Goal: Information Seeking & Learning: Learn about a topic

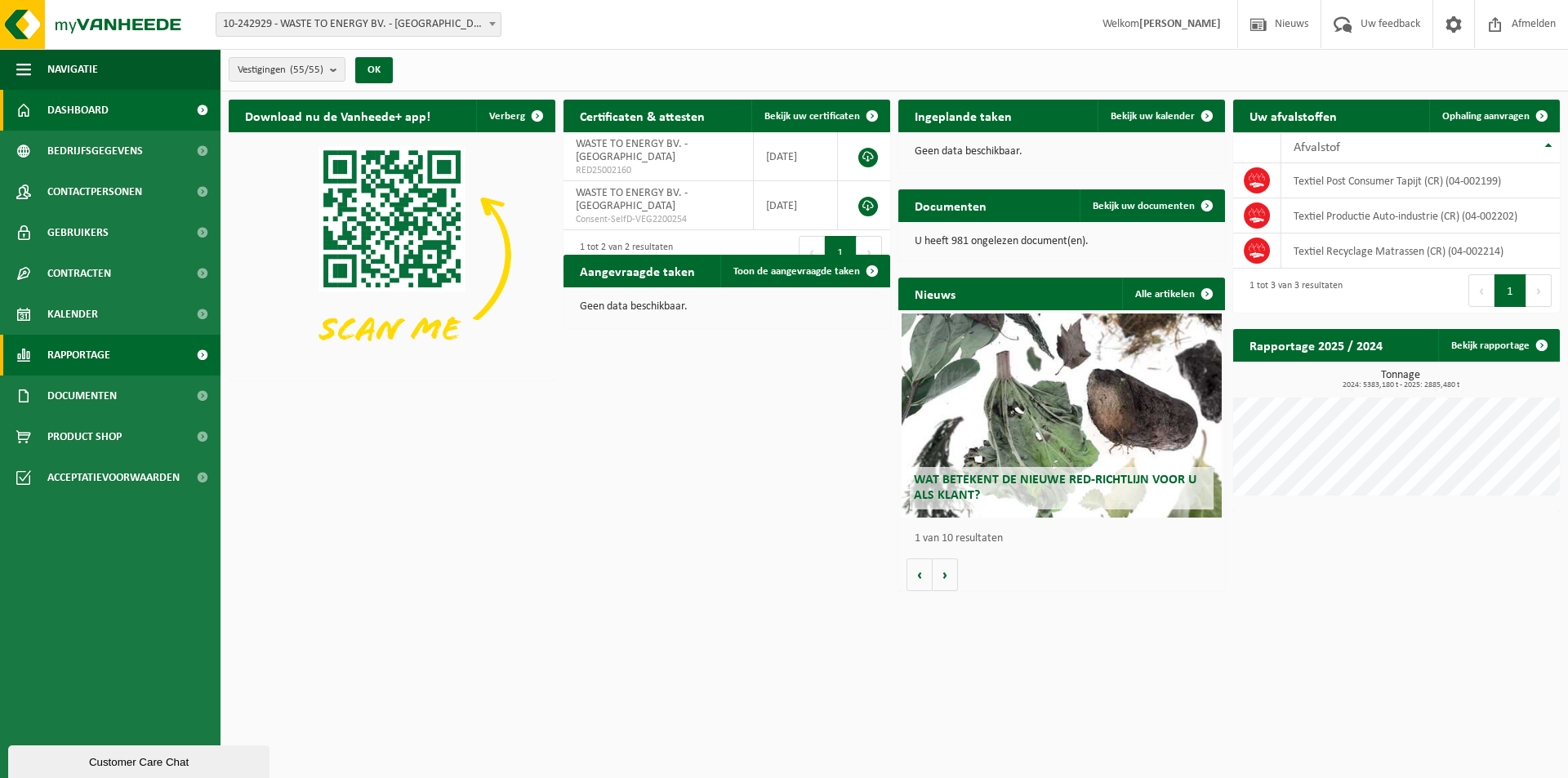
click at [96, 352] on span "Rapportage" at bounding box center [78, 354] width 63 height 40
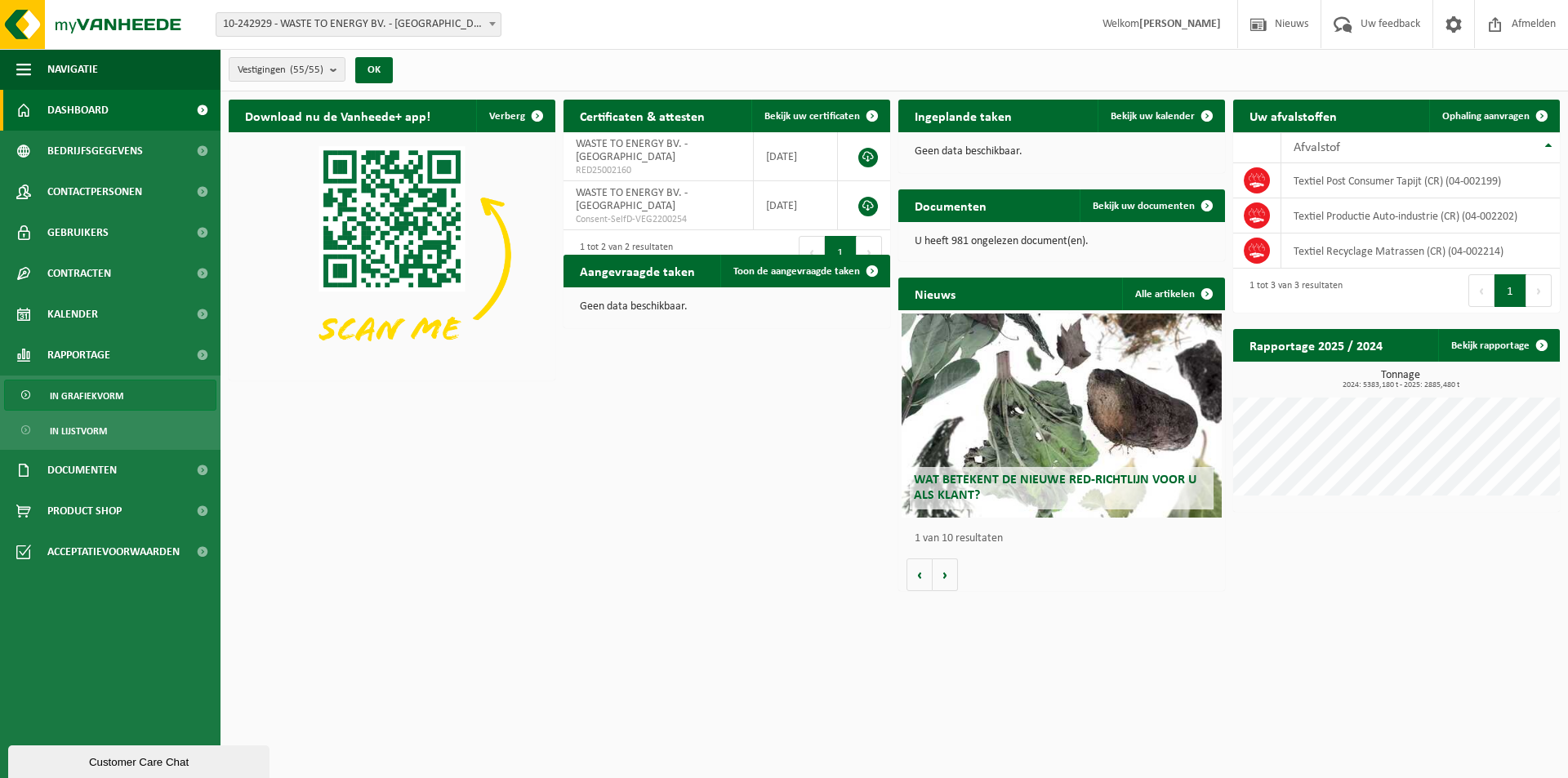
click at [98, 400] on span "In grafiekvorm" at bounding box center [86, 396] width 74 height 31
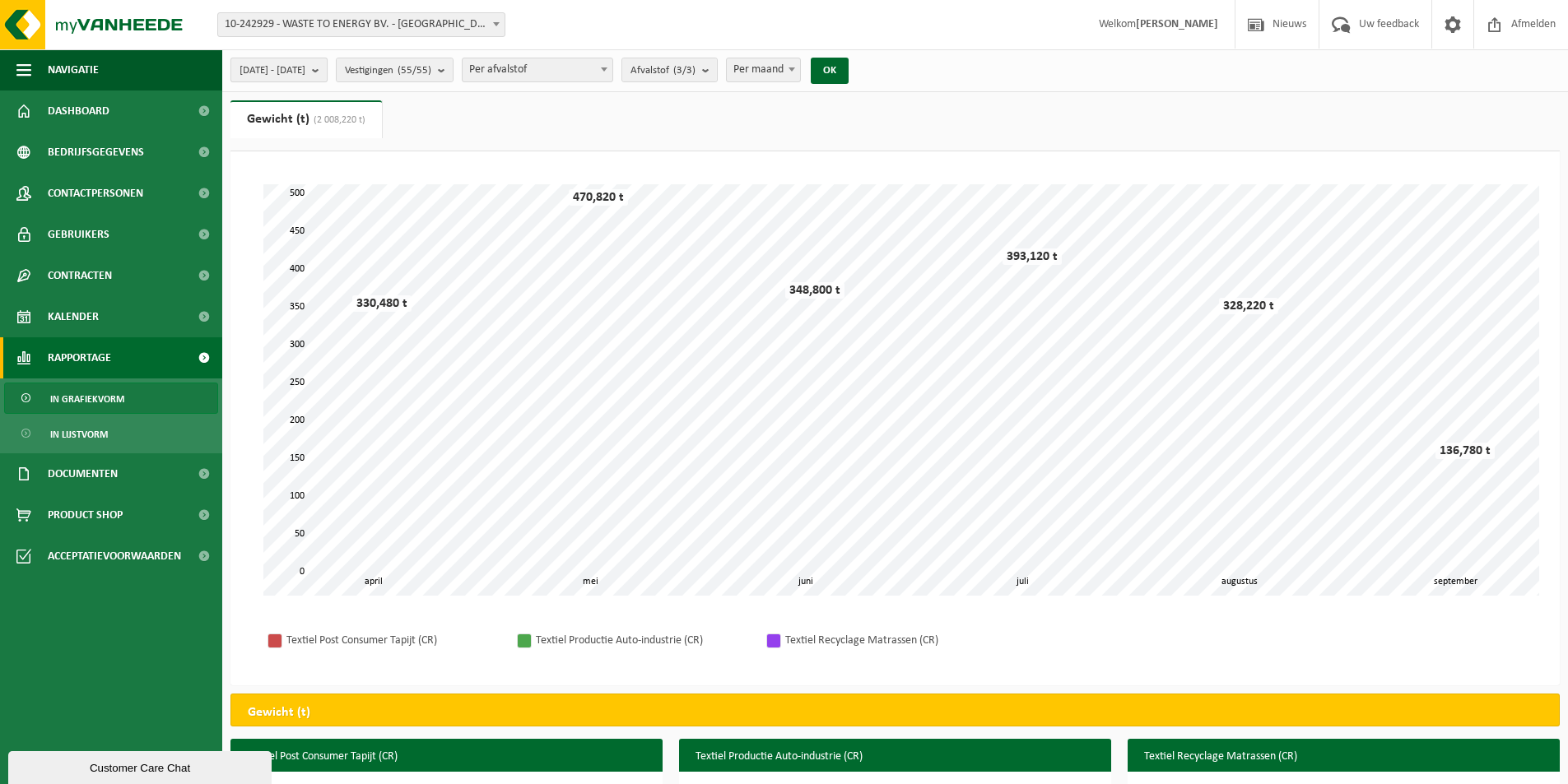
click at [327, 67] on b "submit" at bounding box center [320, 70] width 15 height 23
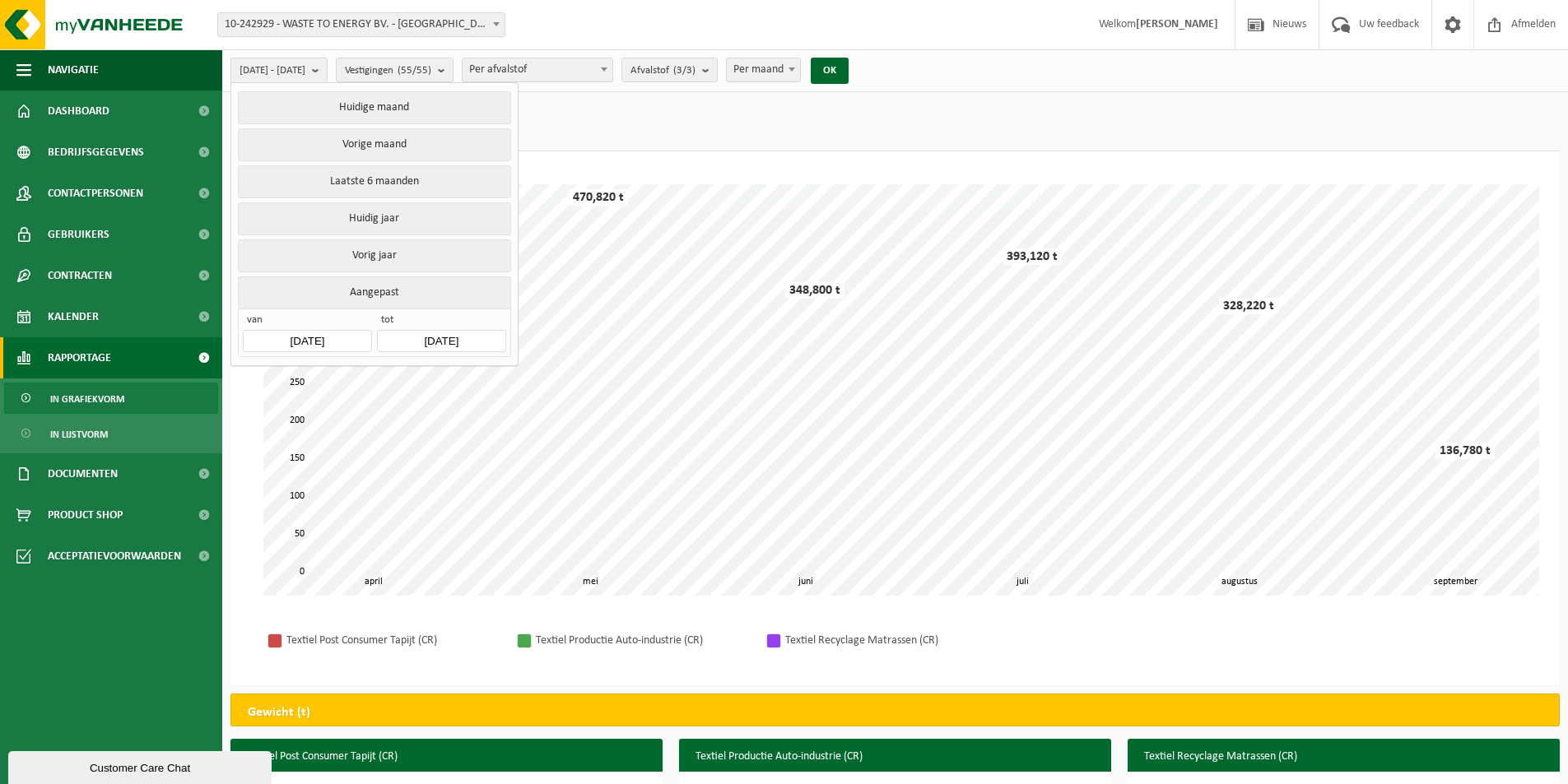
click at [346, 335] on input "[DATE]" at bounding box center [307, 340] width 128 height 22
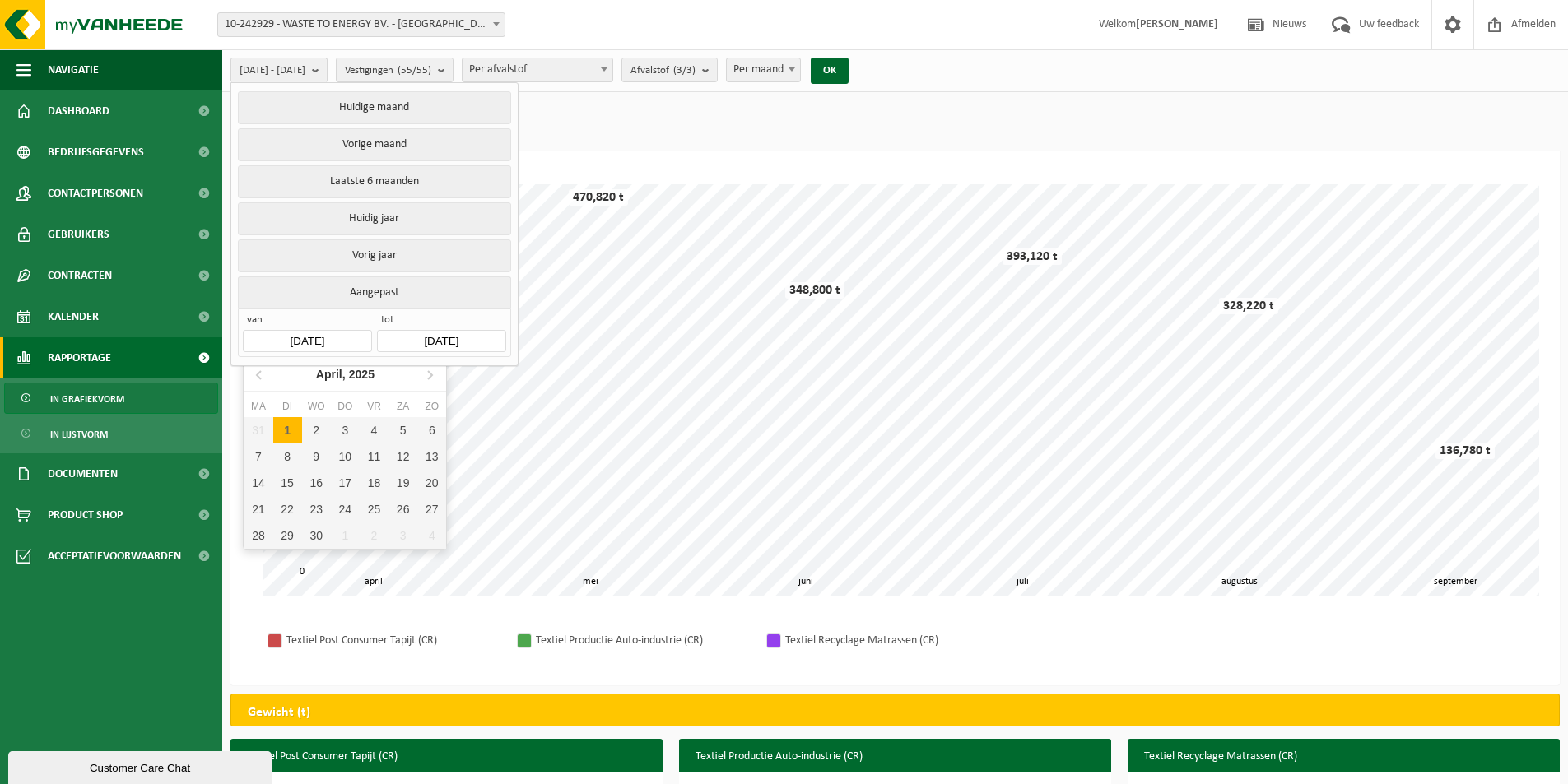
click at [341, 334] on input "[DATE]" at bounding box center [307, 340] width 128 height 22
click at [333, 335] on input "[DATE]" at bounding box center [307, 340] width 128 height 22
click at [281, 333] on input "[DATE]" at bounding box center [307, 340] width 128 height 22
click at [254, 376] on icon at bounding box center [261, 375] width 27 height 27
click at [256, 375] on icon at bounding box center [261, 375] width 27 height 27
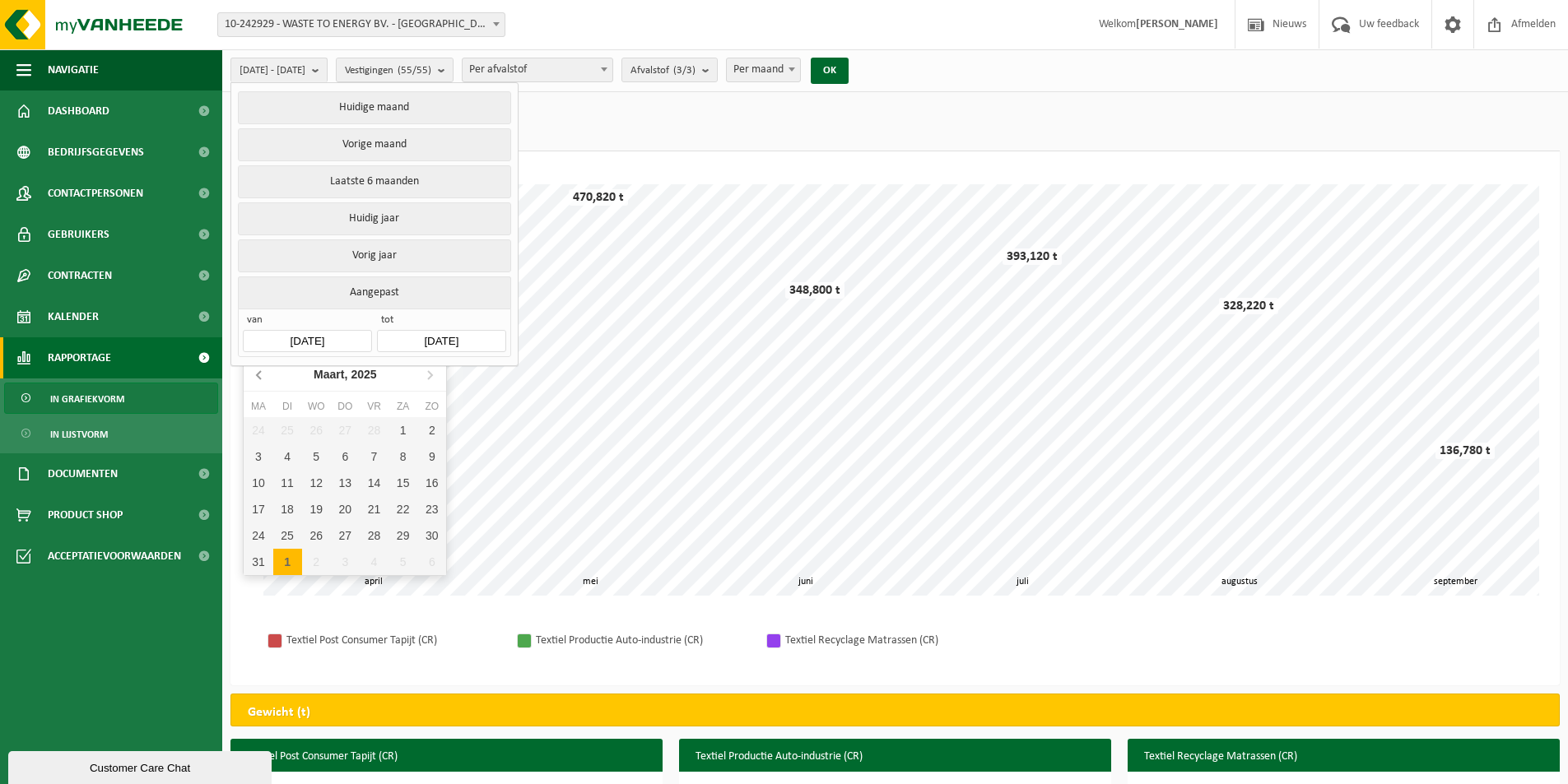
click at [256, 375] on icon at bounding box center [261, 375] width 27 height 27
click at [257, 375] on icon at bounding box center [258, 375] width 4 height 8
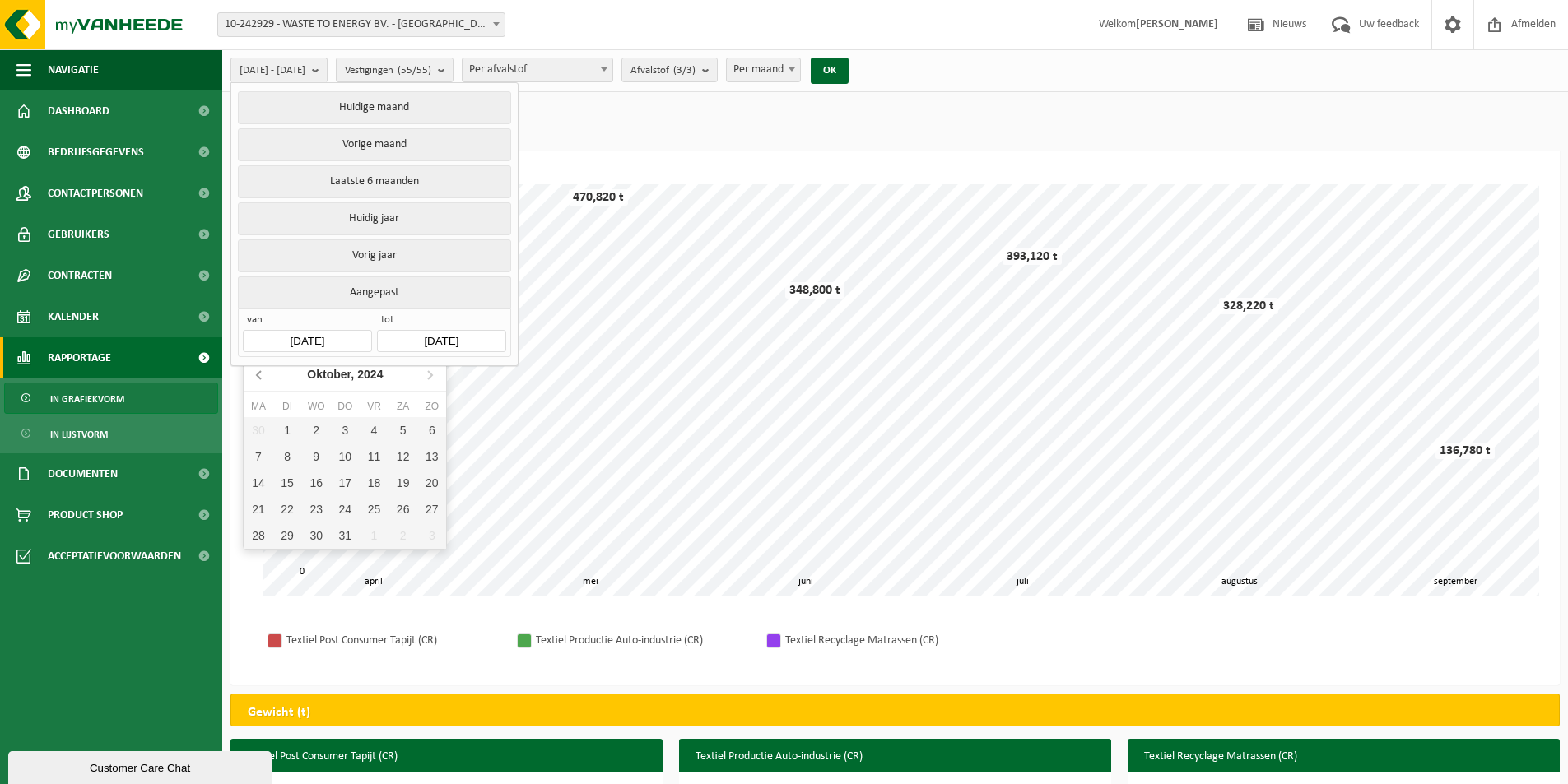
click at [257, 375] on icon at bounding box center [258, 375] width 4 height 8
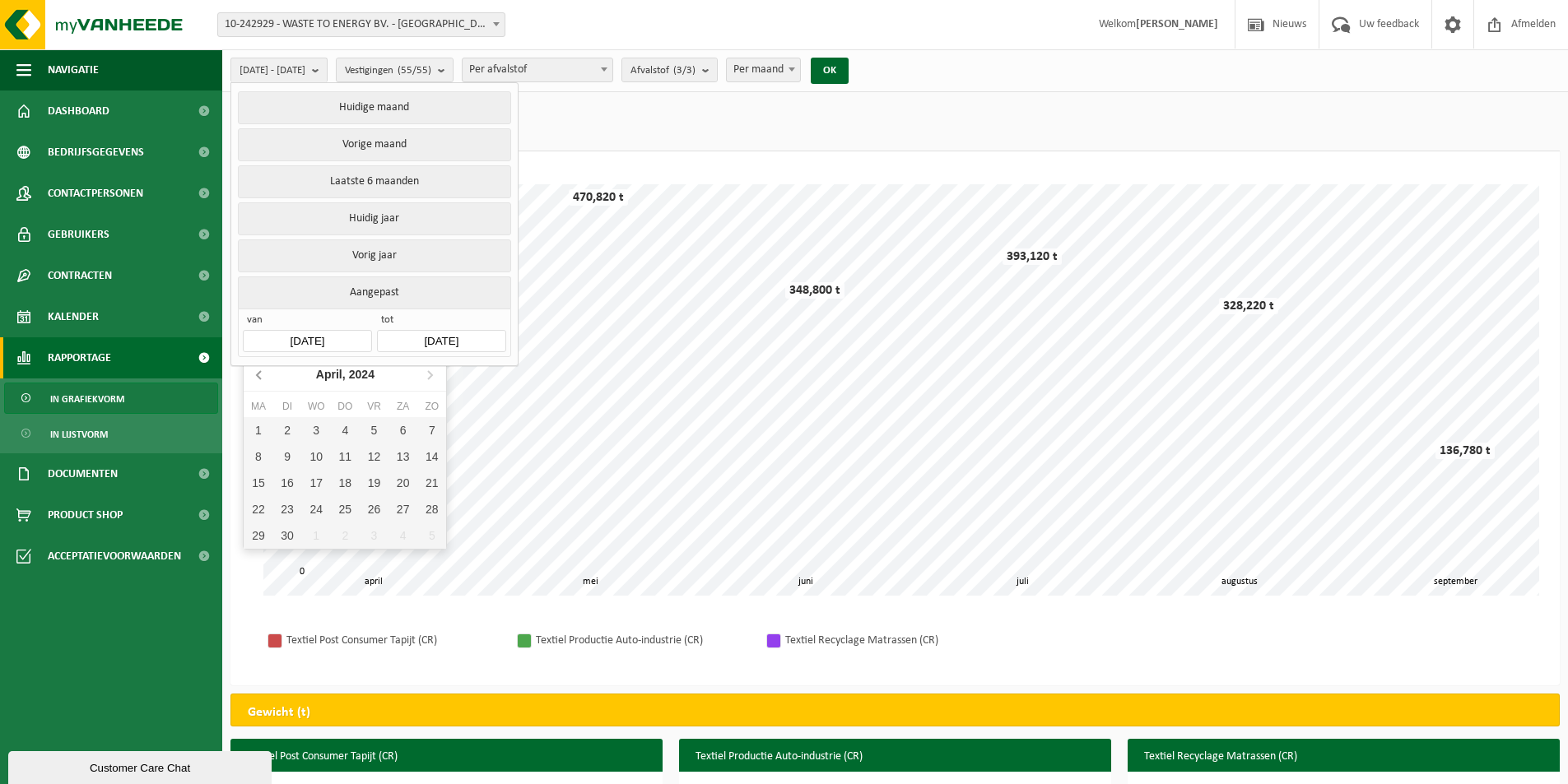
click at [257, 375] on icon at bounding box center [258, 375] width 4 height 8
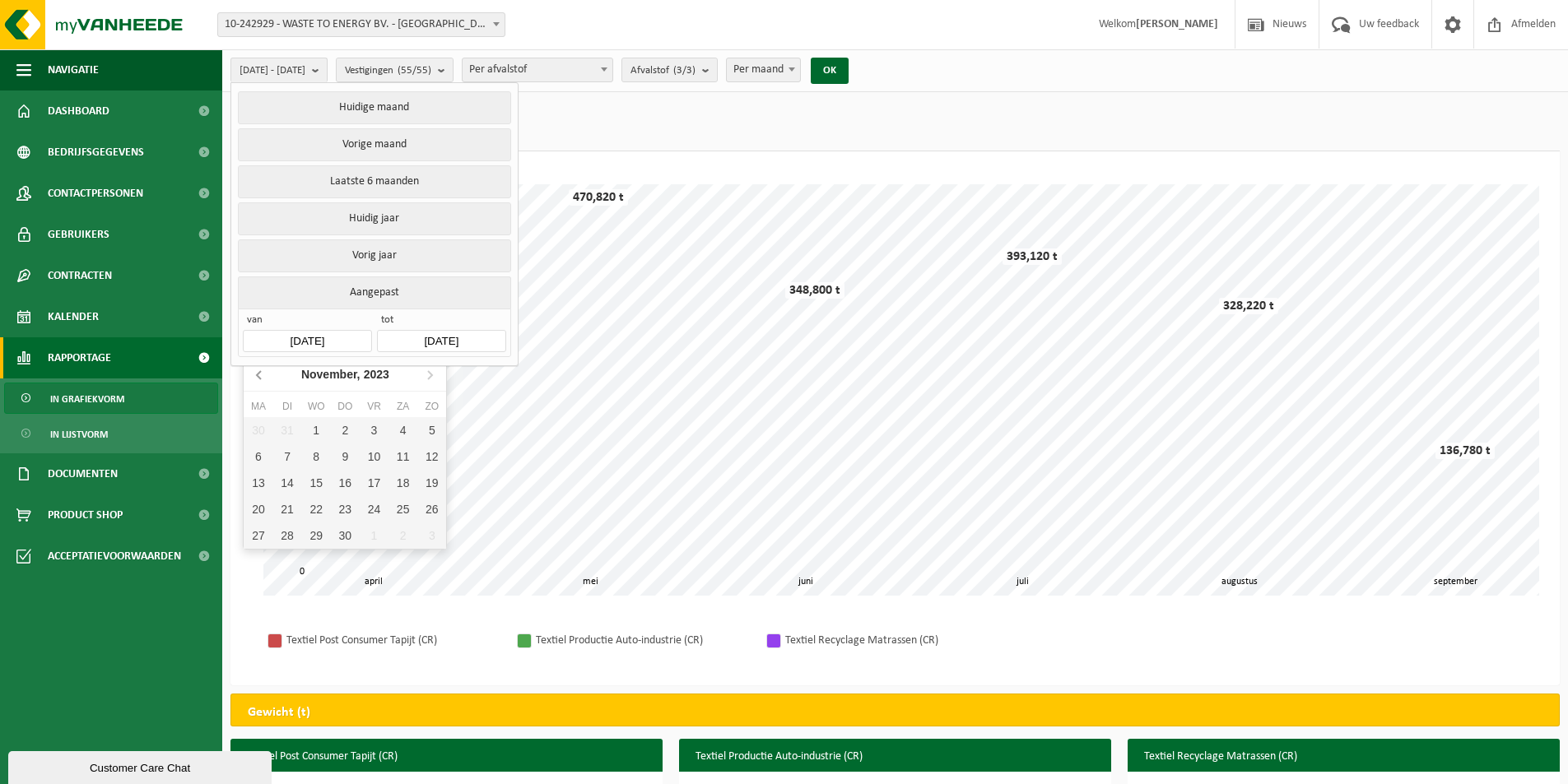
click at [257, 375] on icon at bounding box center [258, 375] width 4 height 8
click at [258, 375] on icon at bounding box center [258, 375] width 4 height 8
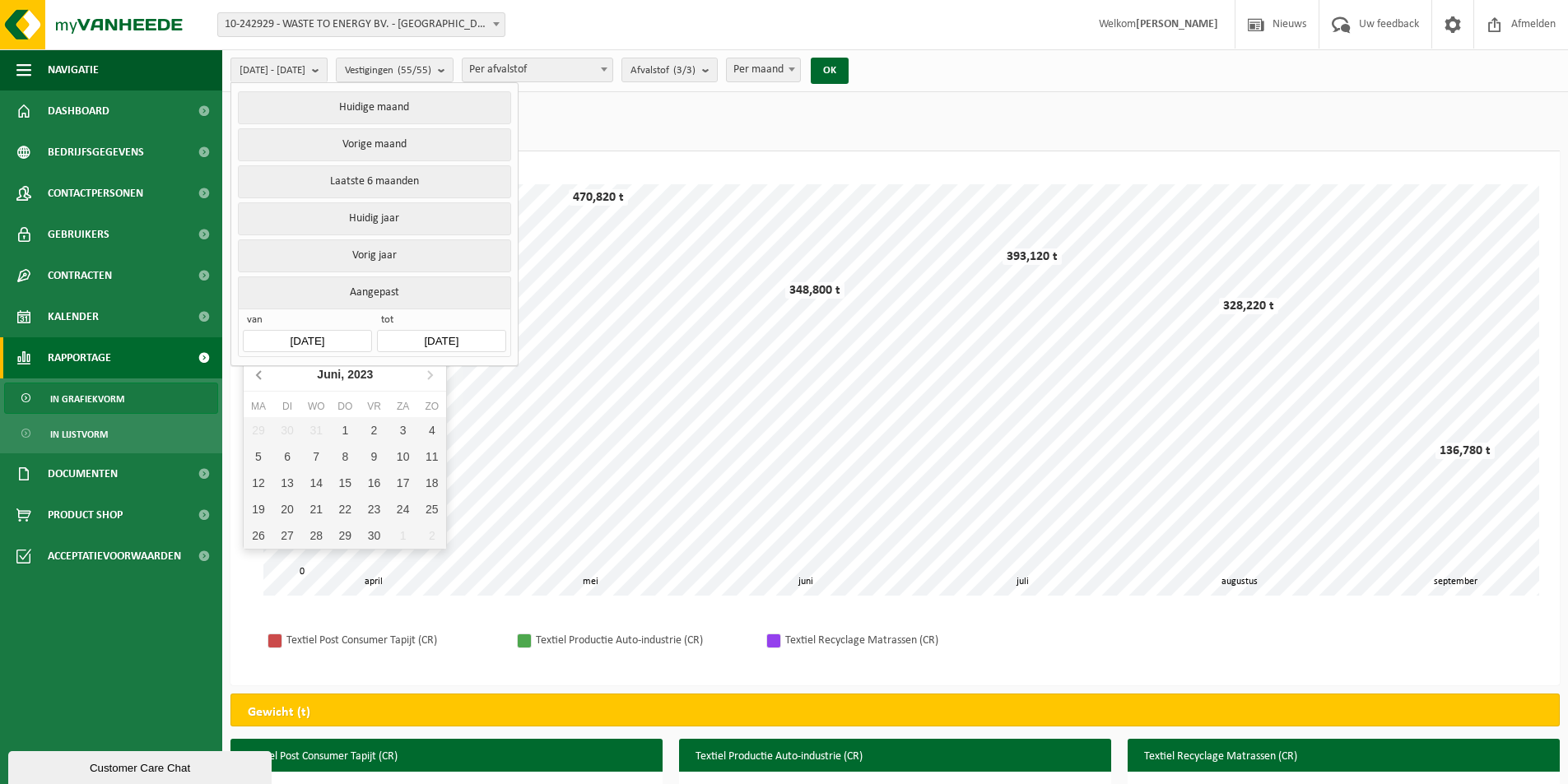
click at [258, 375] on icon at bounding box center [258, 375] width 4 height 8
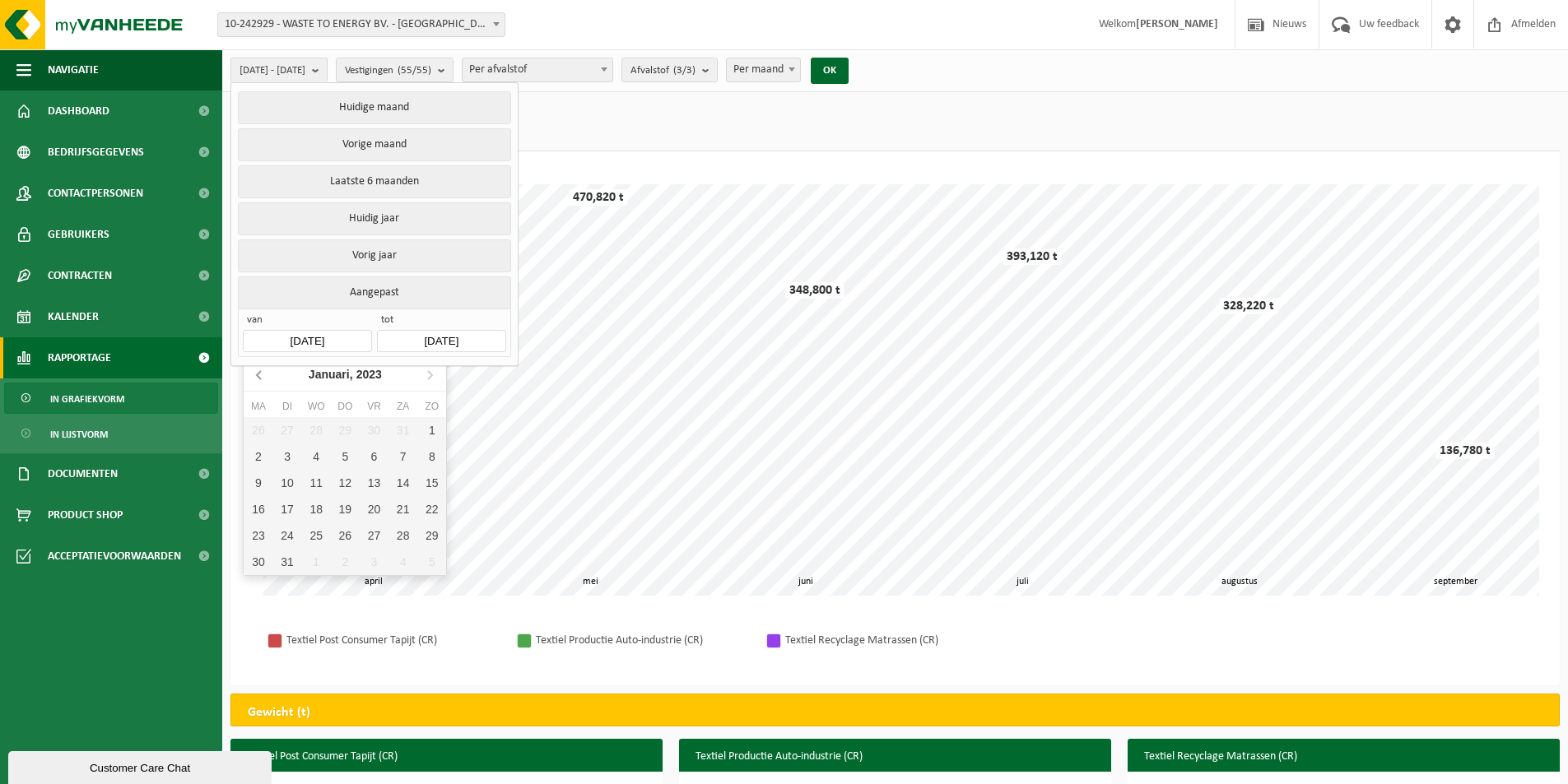
click at [258, 375] on icon at bounding box center [258, 375] width 4 height 8
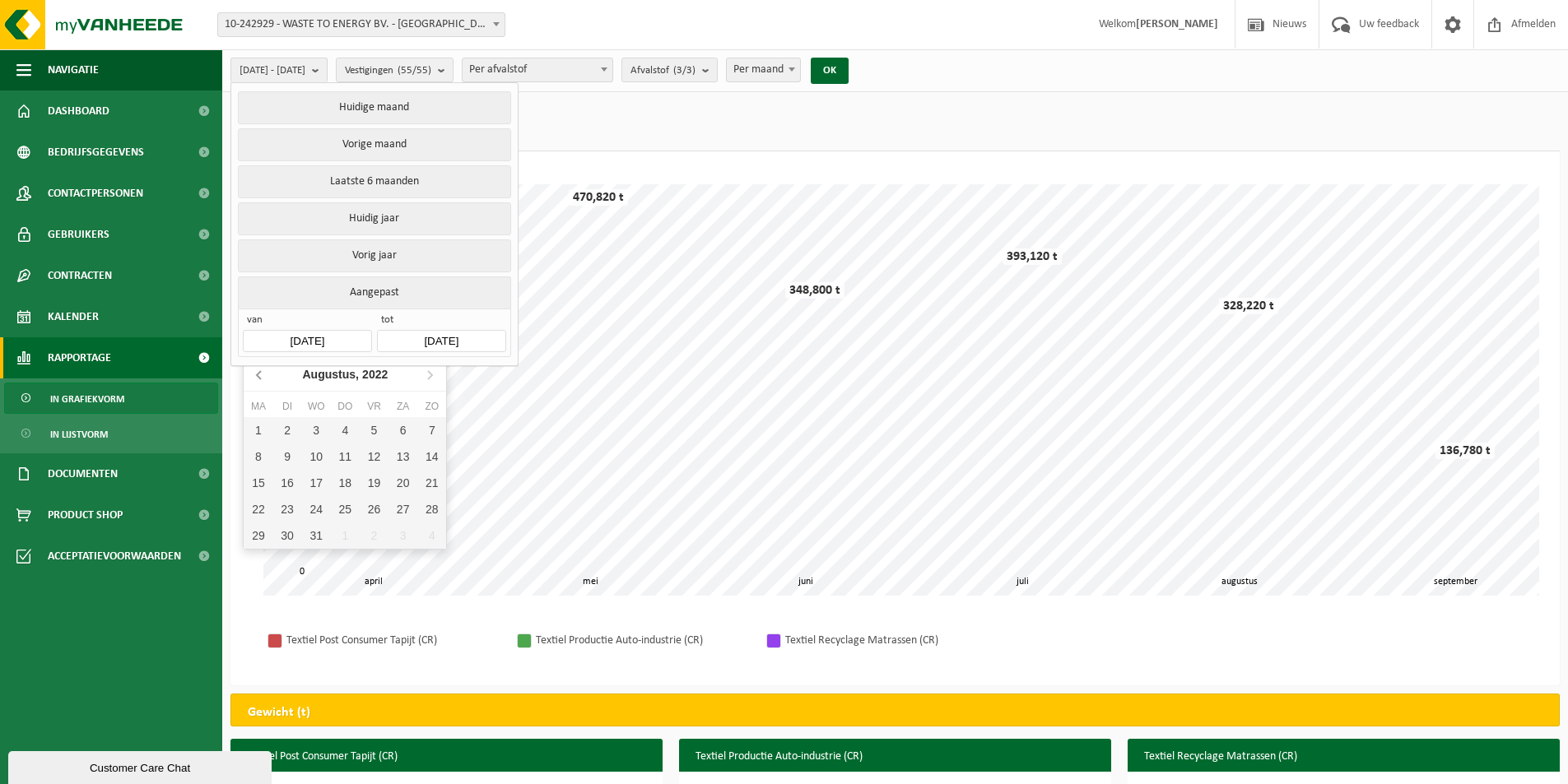
click at [258, 375] on icon at bounding box center [258, 375] width 4 height 8
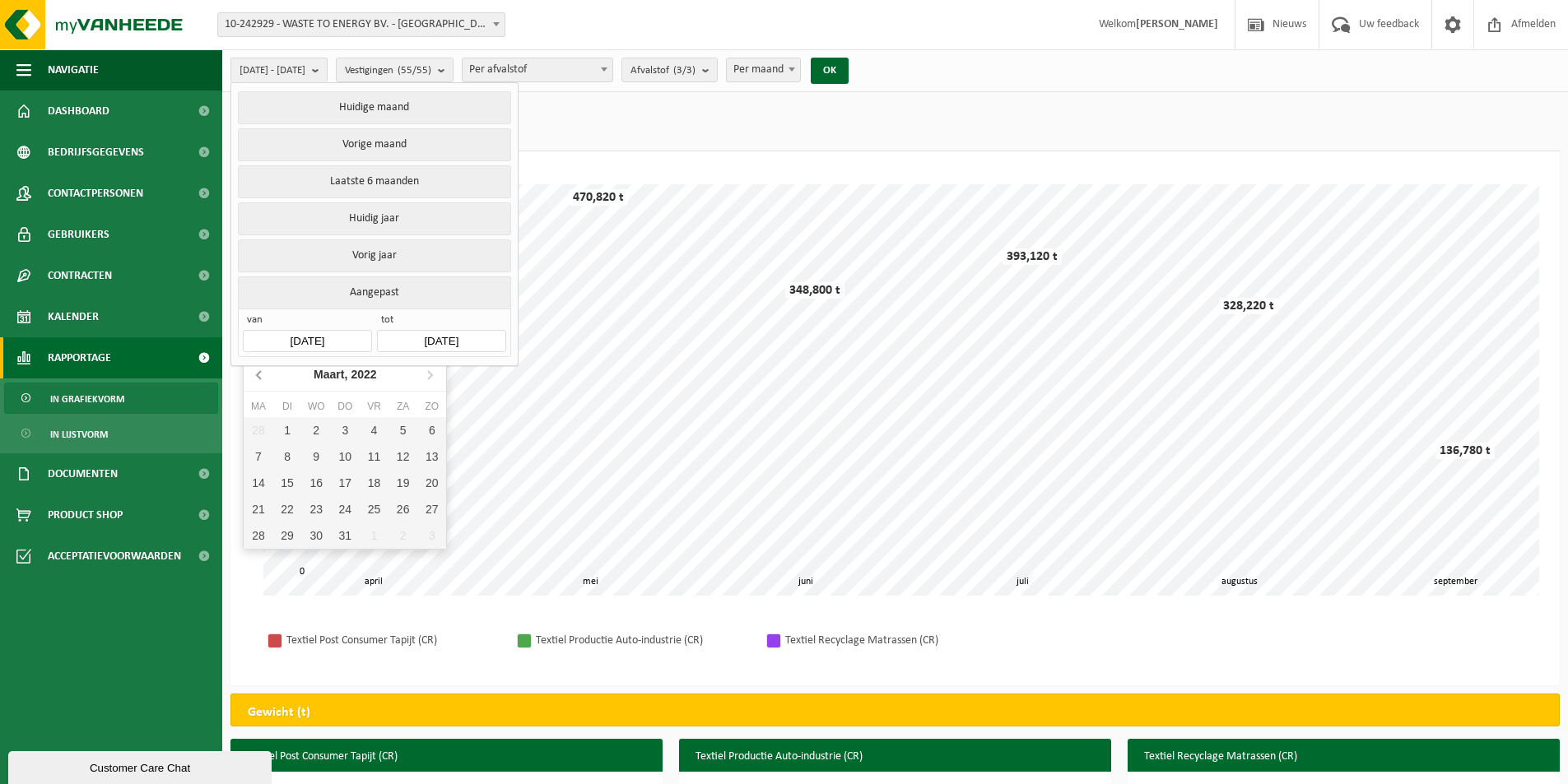
click at [258, 375] on icon at bounding box center [258, 375] width 4 height 8
click at [401, 434] on div "1" at bounding box center [403, 430] width 29 height 27
type input "2022-01-01"
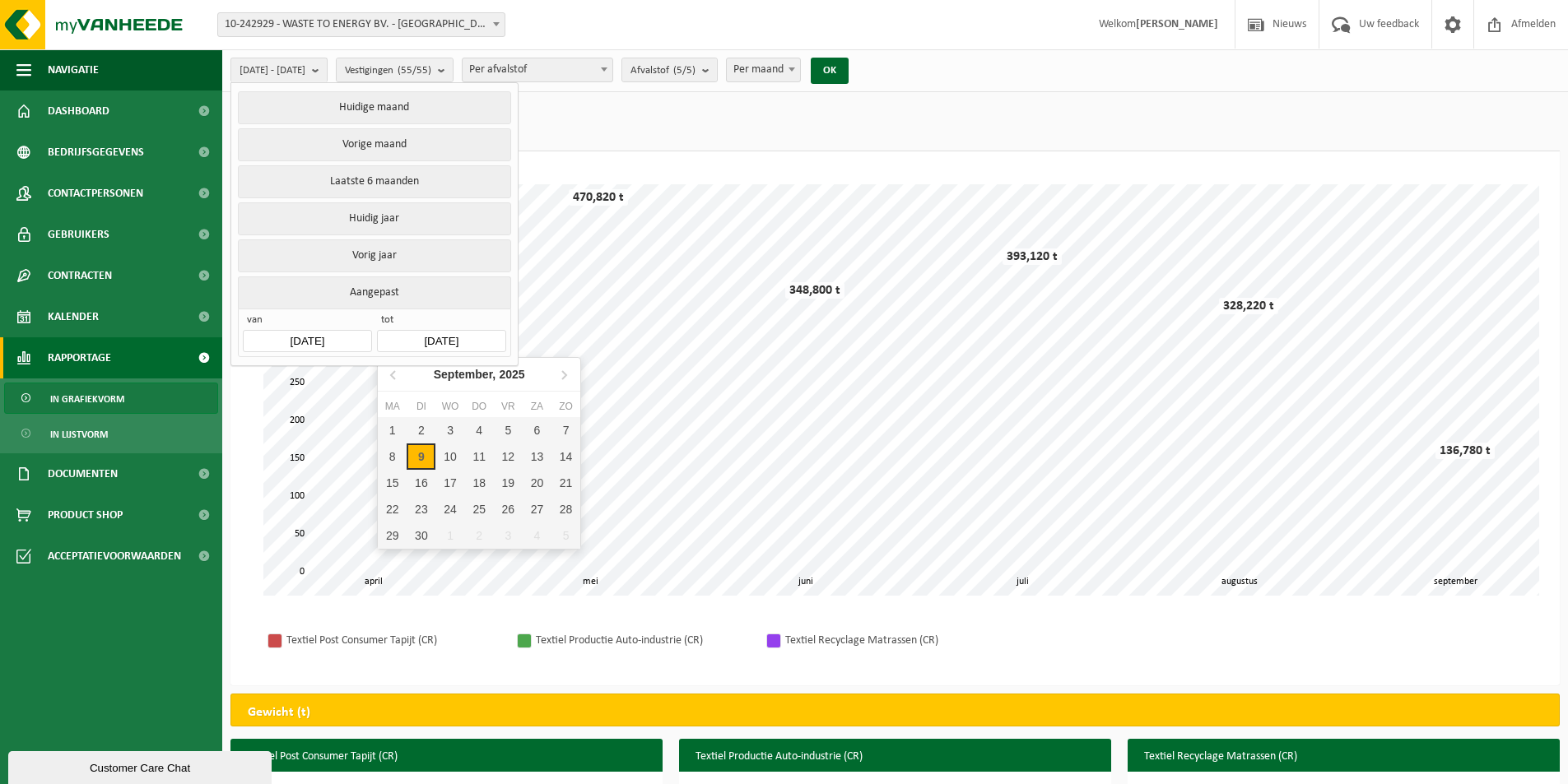
click at [460, 339] on input "2025-09-09" at bounding box center [441, 340] width 128 height 22
click at [396, 374] on icon at bounding box center [395, 375] width 27 height 27
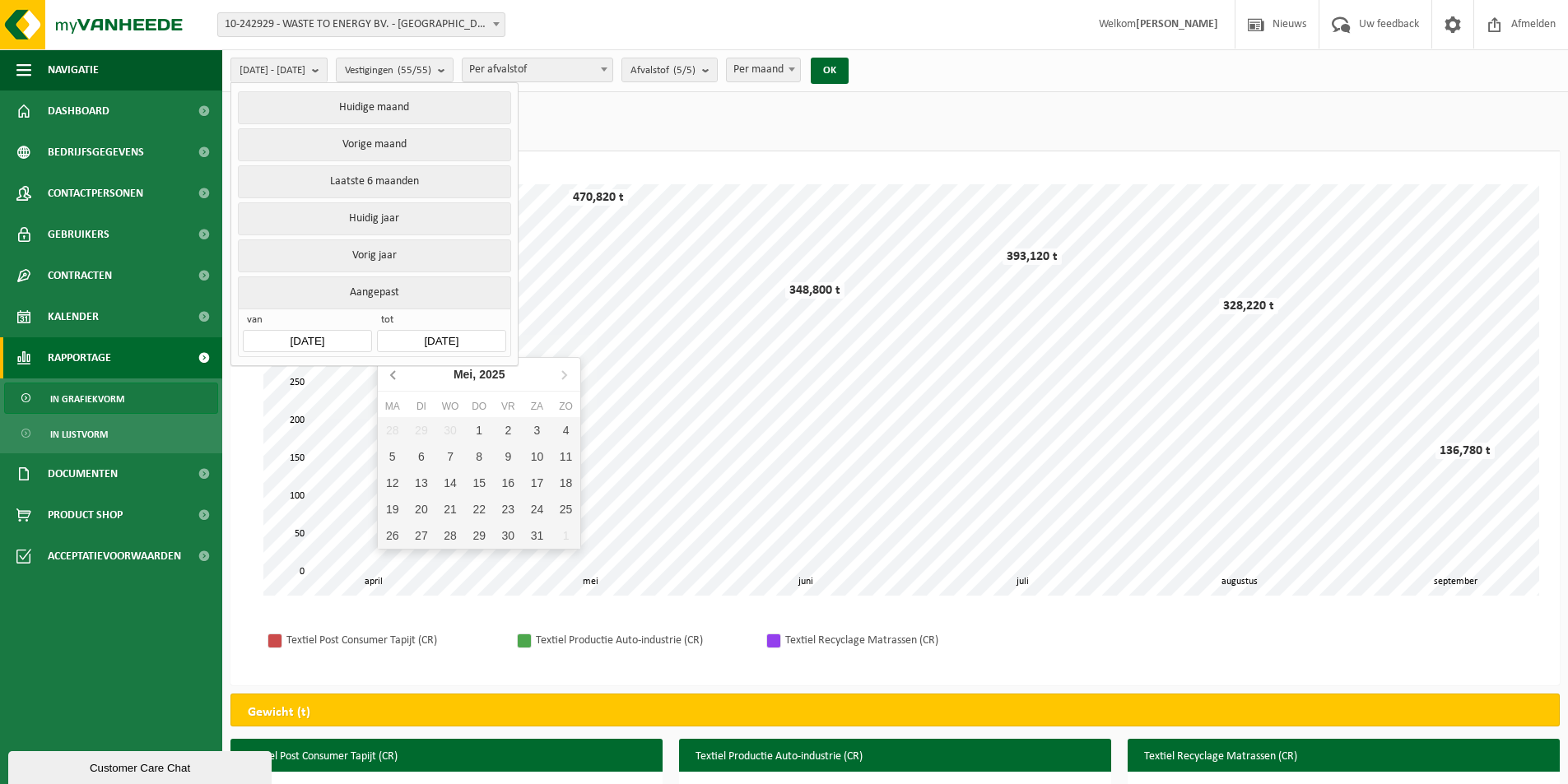
click at [396, 374] on icon at bounding box center [395, 375] width 27 height 27
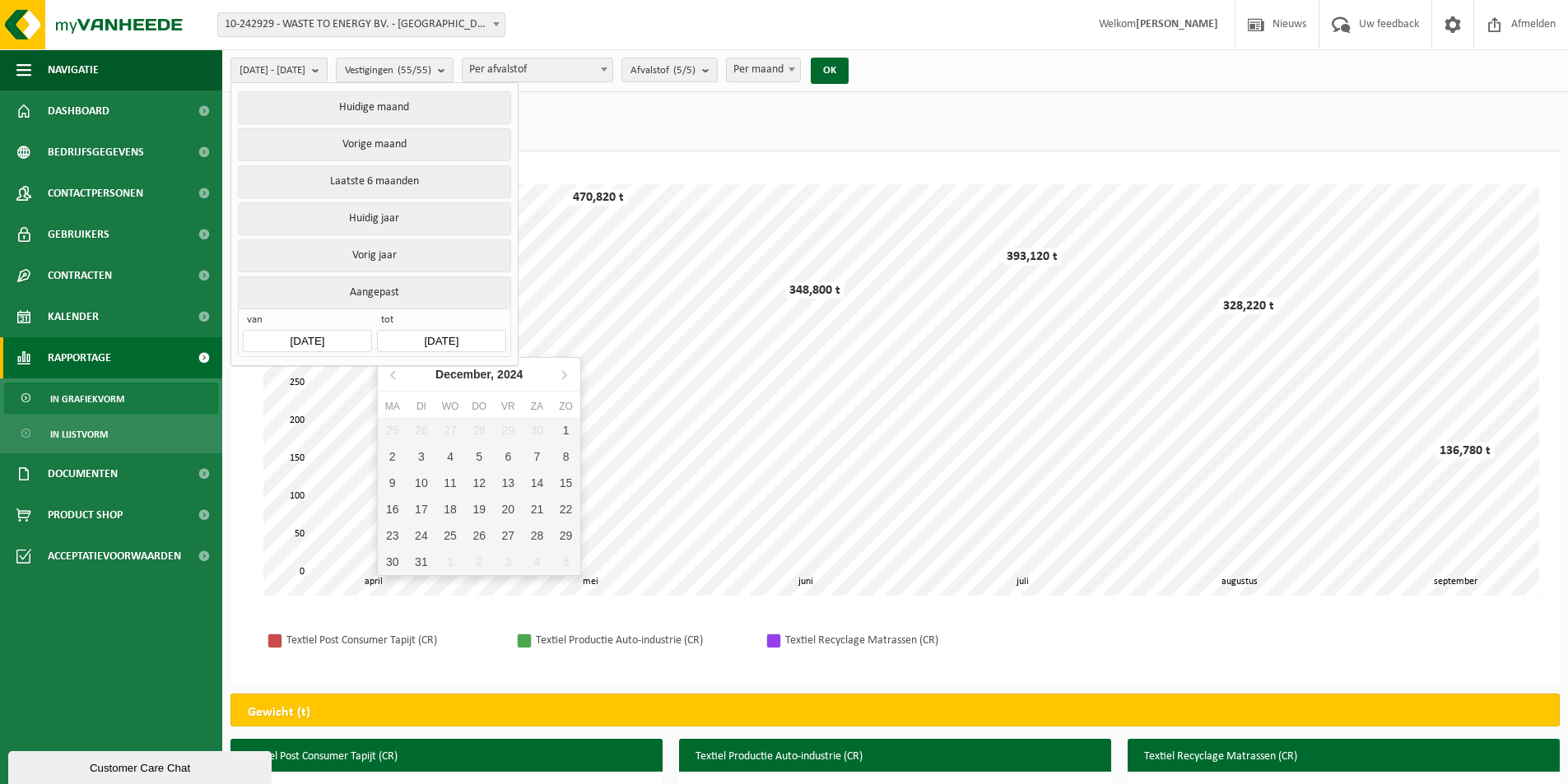
click at [496, 616] on div "Textiel Post Consumer Tapijt (CR) Textiel Productie Auto-industrie (CR) Textiel…" at bounding box center [895, 641] width 1297 height 57
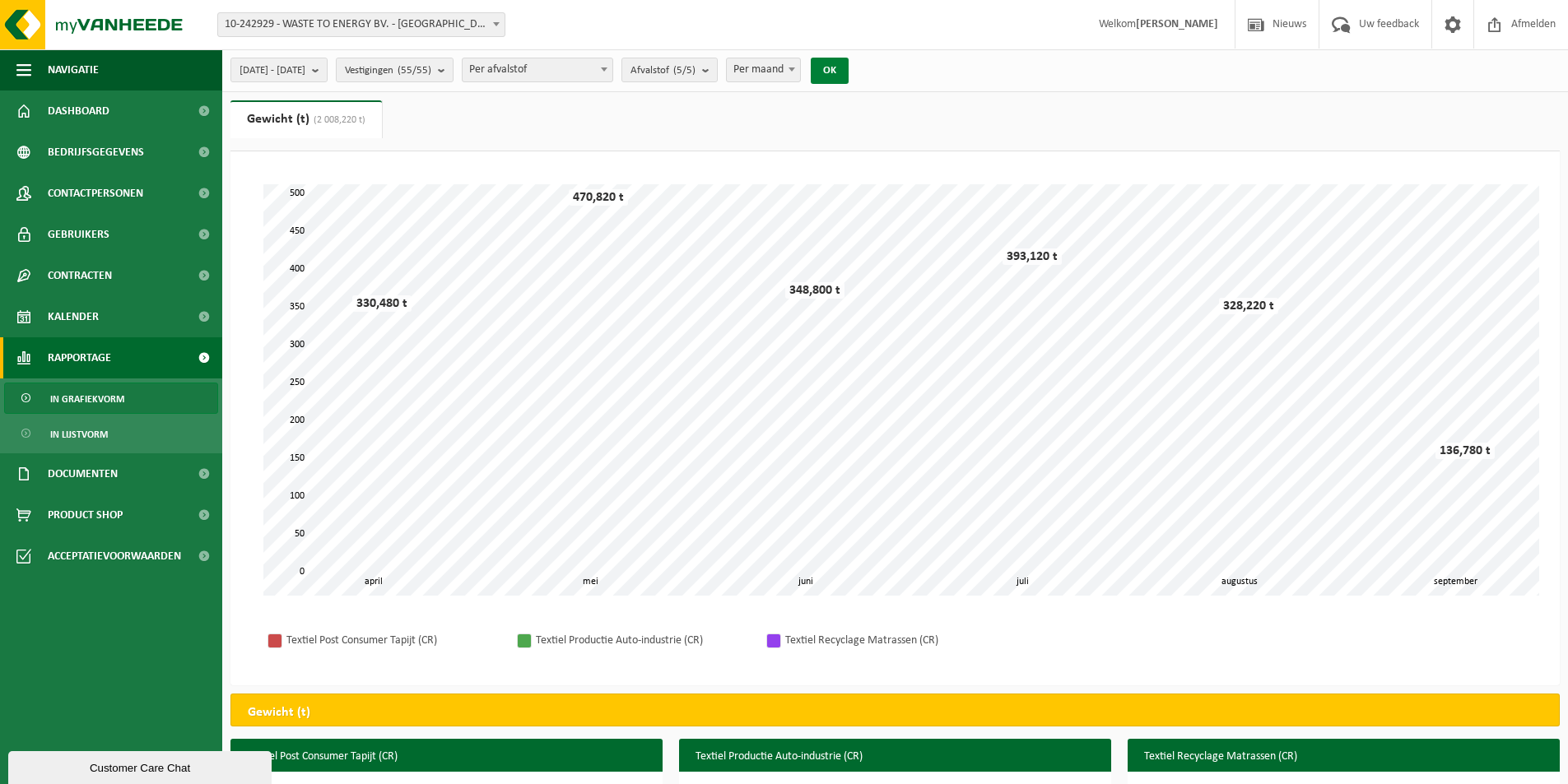
click at [849, 72] on button "OK" at bounding box center [829, 71] width 37 height 27
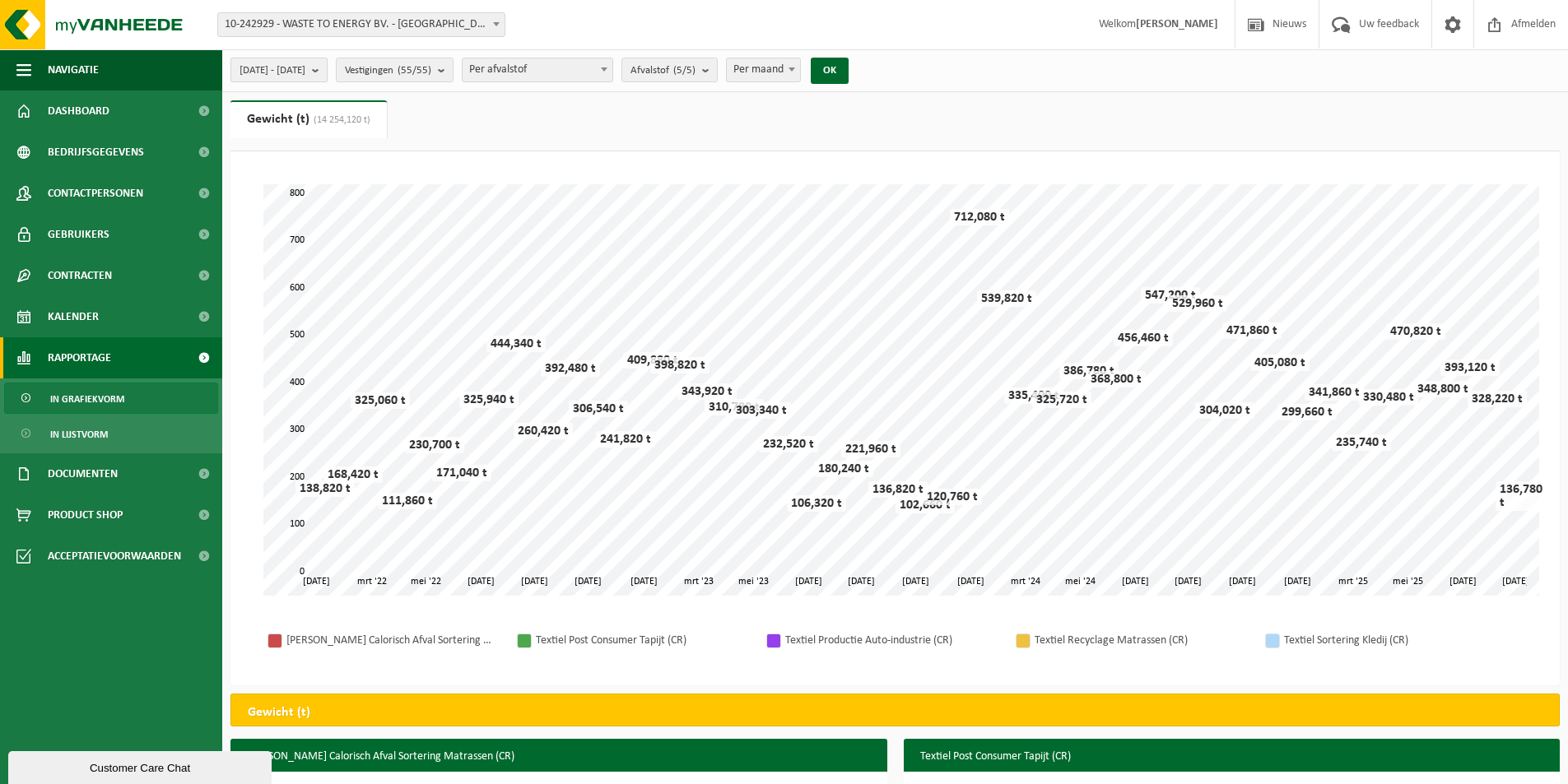
click at [327, 71] on b "submit" at bounding box center [320, 70] width 15 height 23
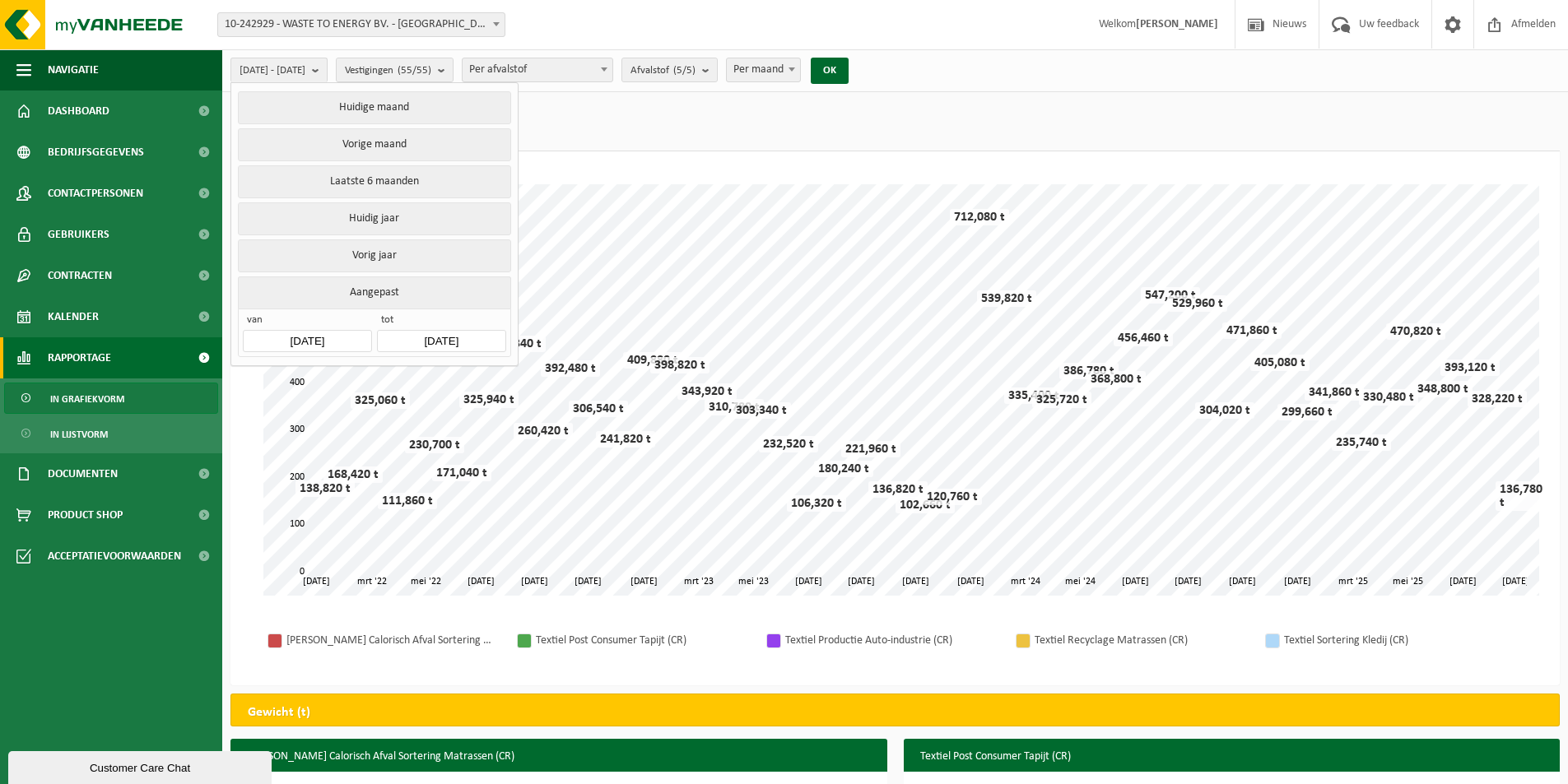
click at [288, 334] on input "2022-01-01" at bounding box center [307, 340] width 128 height 22
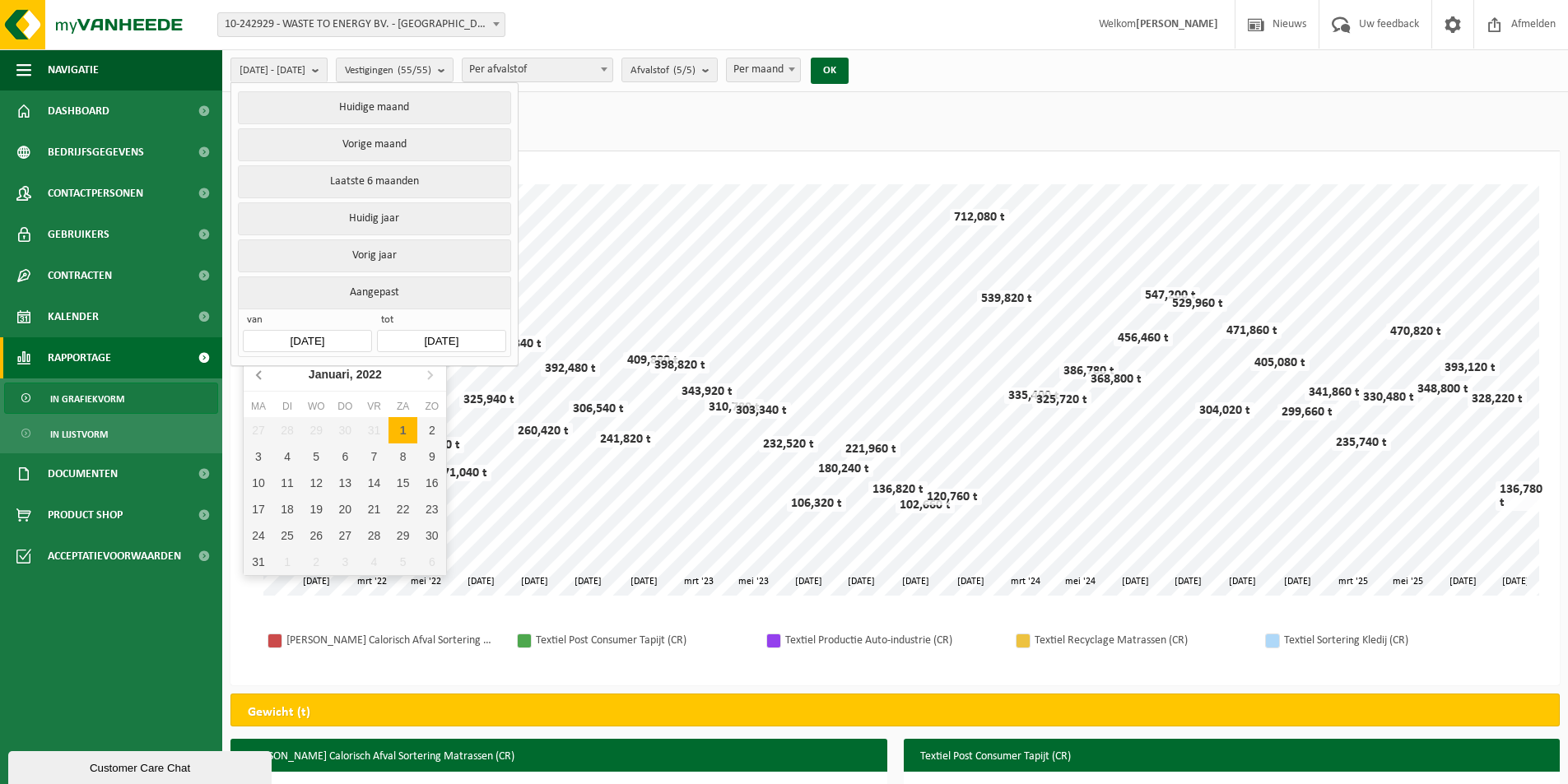
click at [258, 372] on icon at bounding box center [261, 375] width 27 height 27
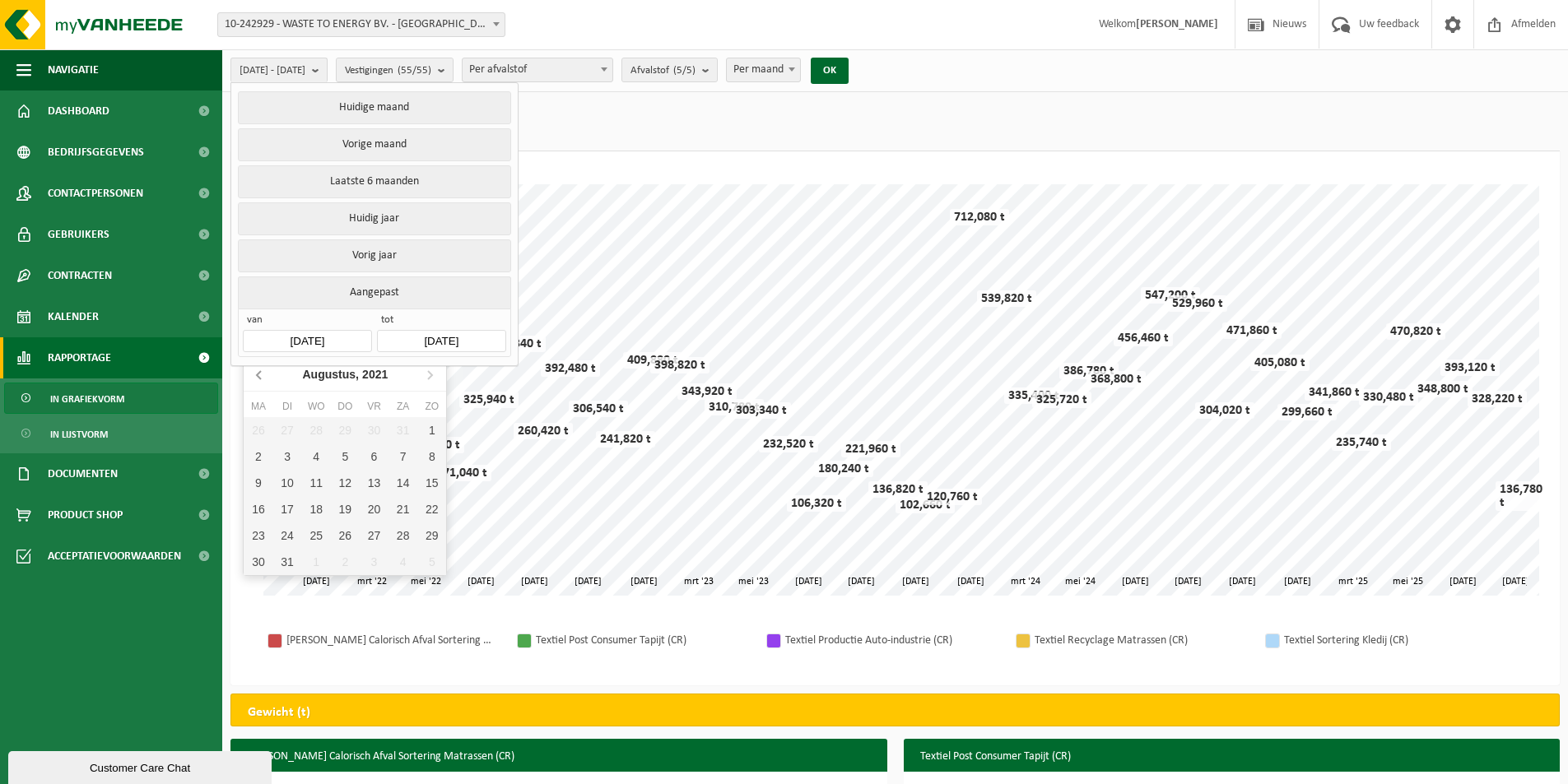
click at [258, 372] on icon at bounding box center [261, 375] width 27 height 27
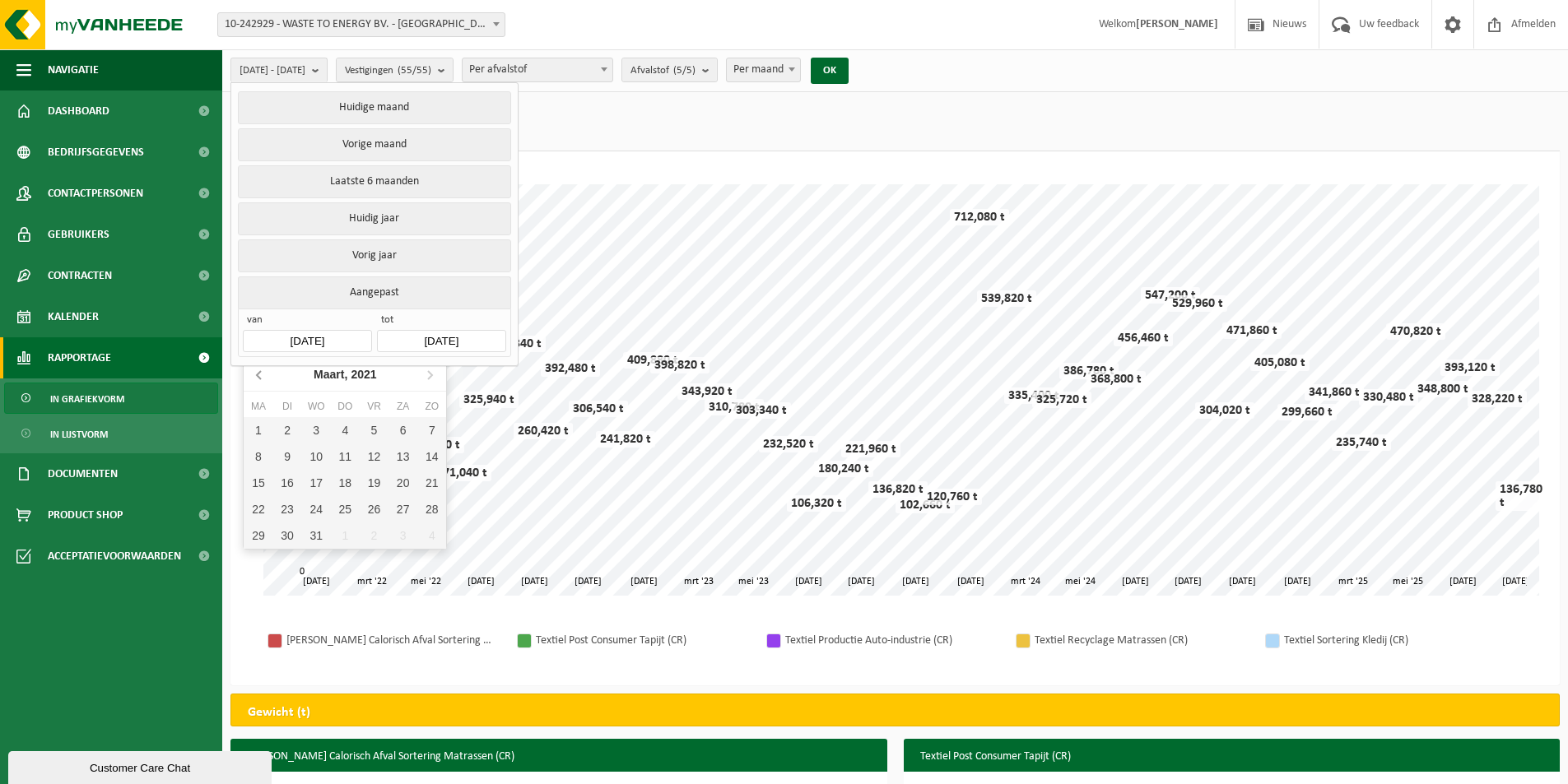
click at [258, 372] on icon at bounding box center [261, 375] width 27 height 27
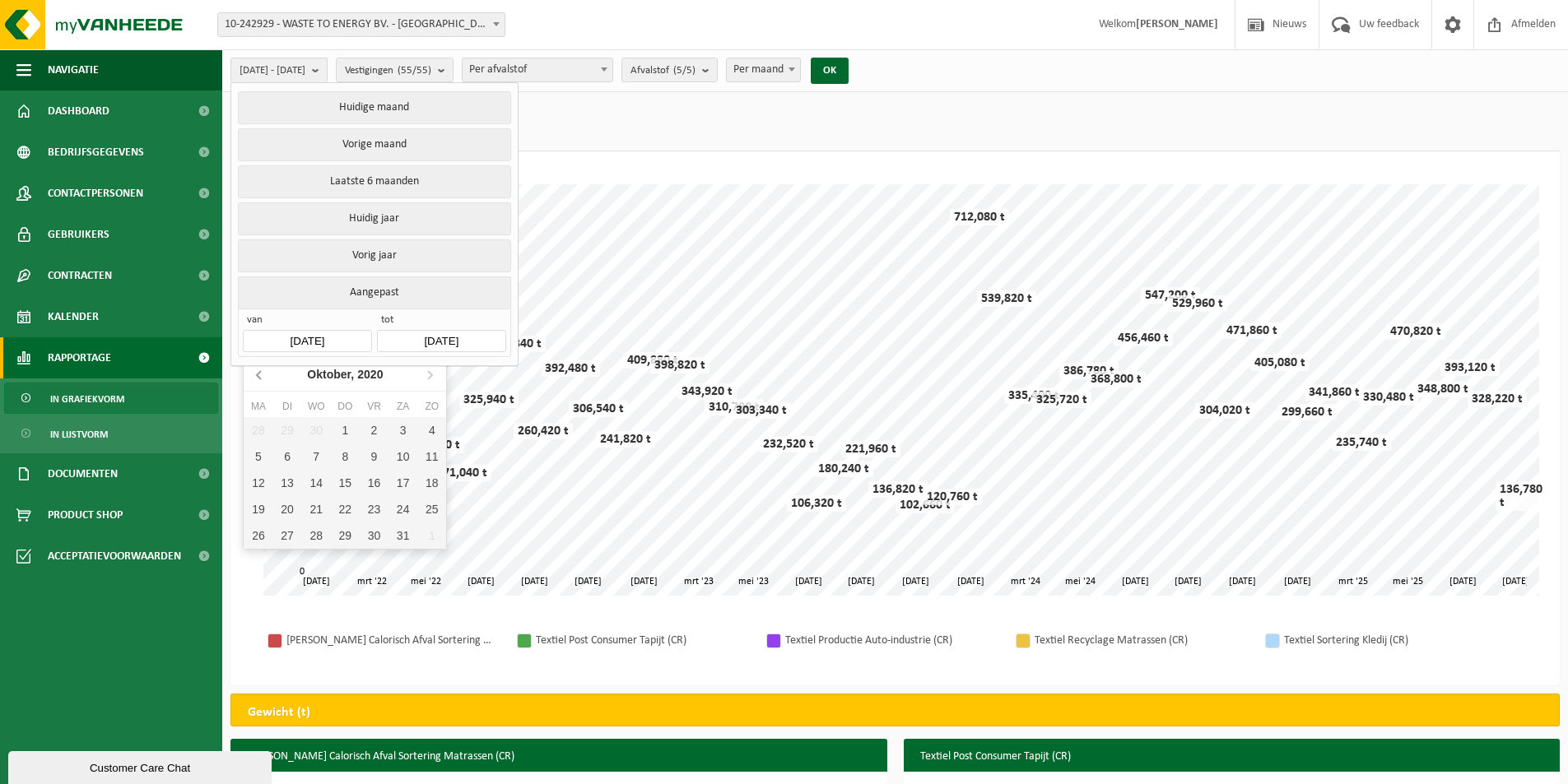
click at [258, 372] on icon at bounding box center [261, 375] width 27 height 27
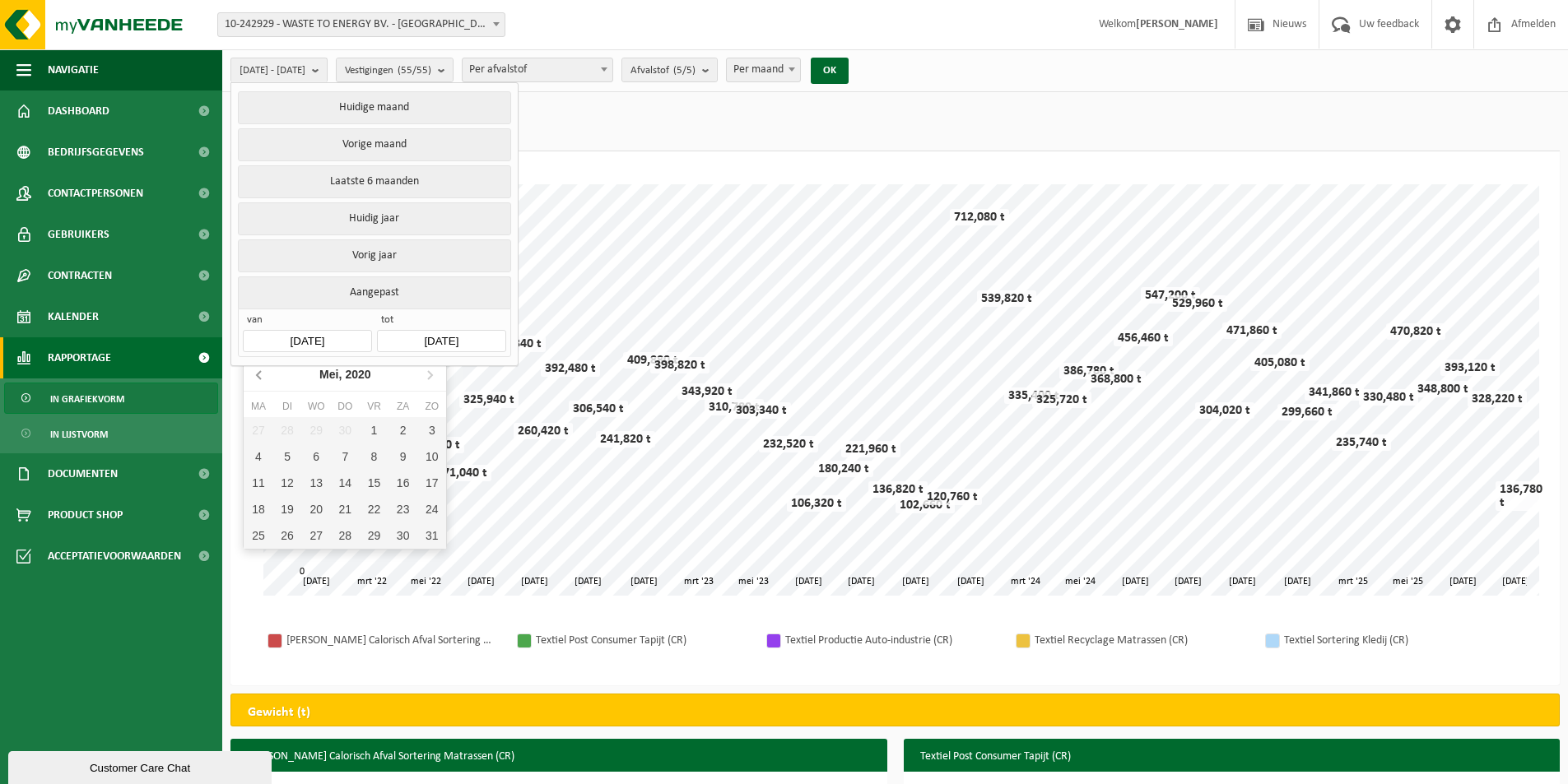
click at [258, 372] on icon at bounding box center [261, 375] width 27 height 27
click at [416, 335] on input "2025-09-09" at bounding box center [441, 340] width 128 height 22
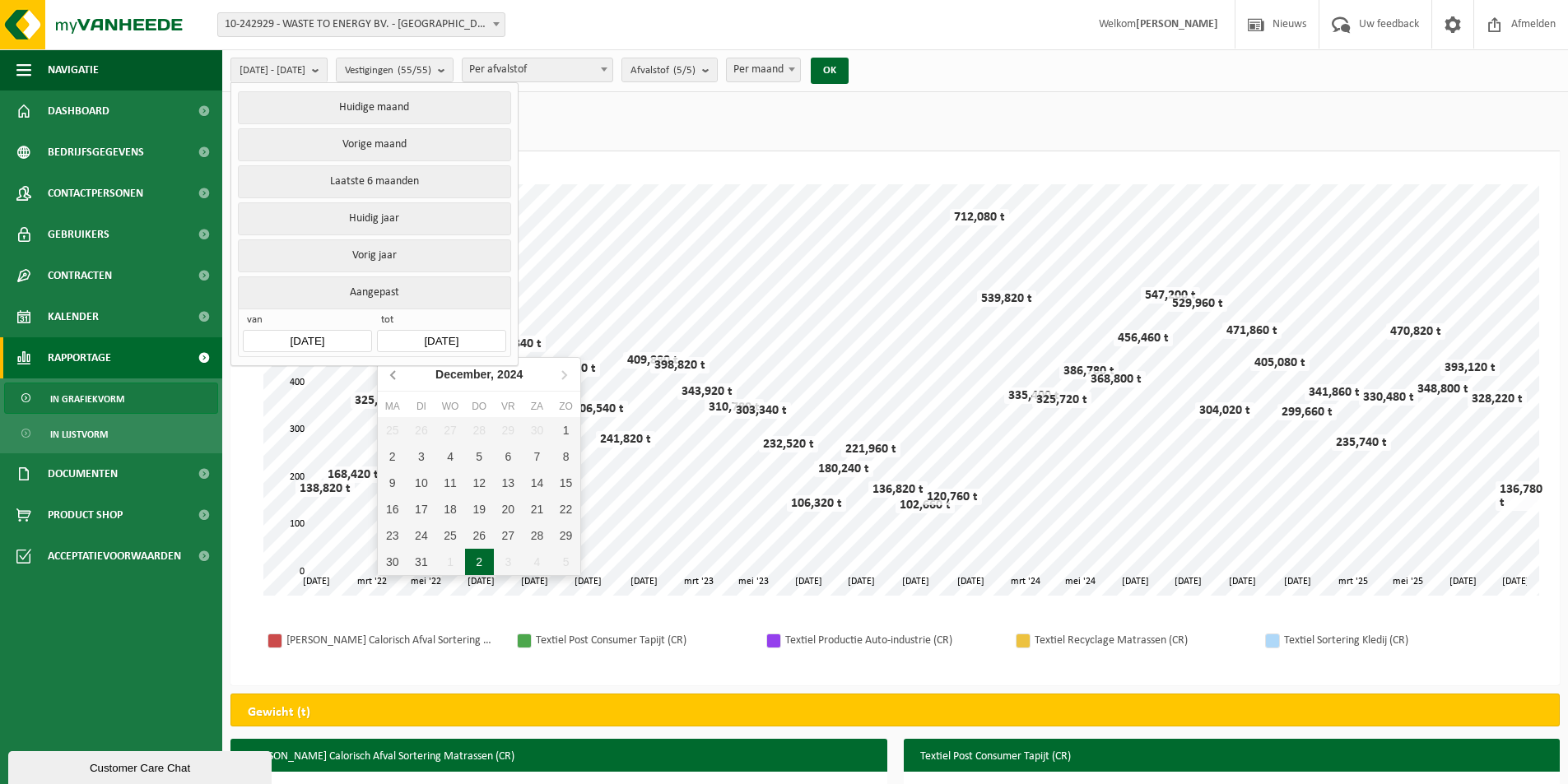
click at [394, 374] on icon at bounding box center [393, 375] width 4 height 8
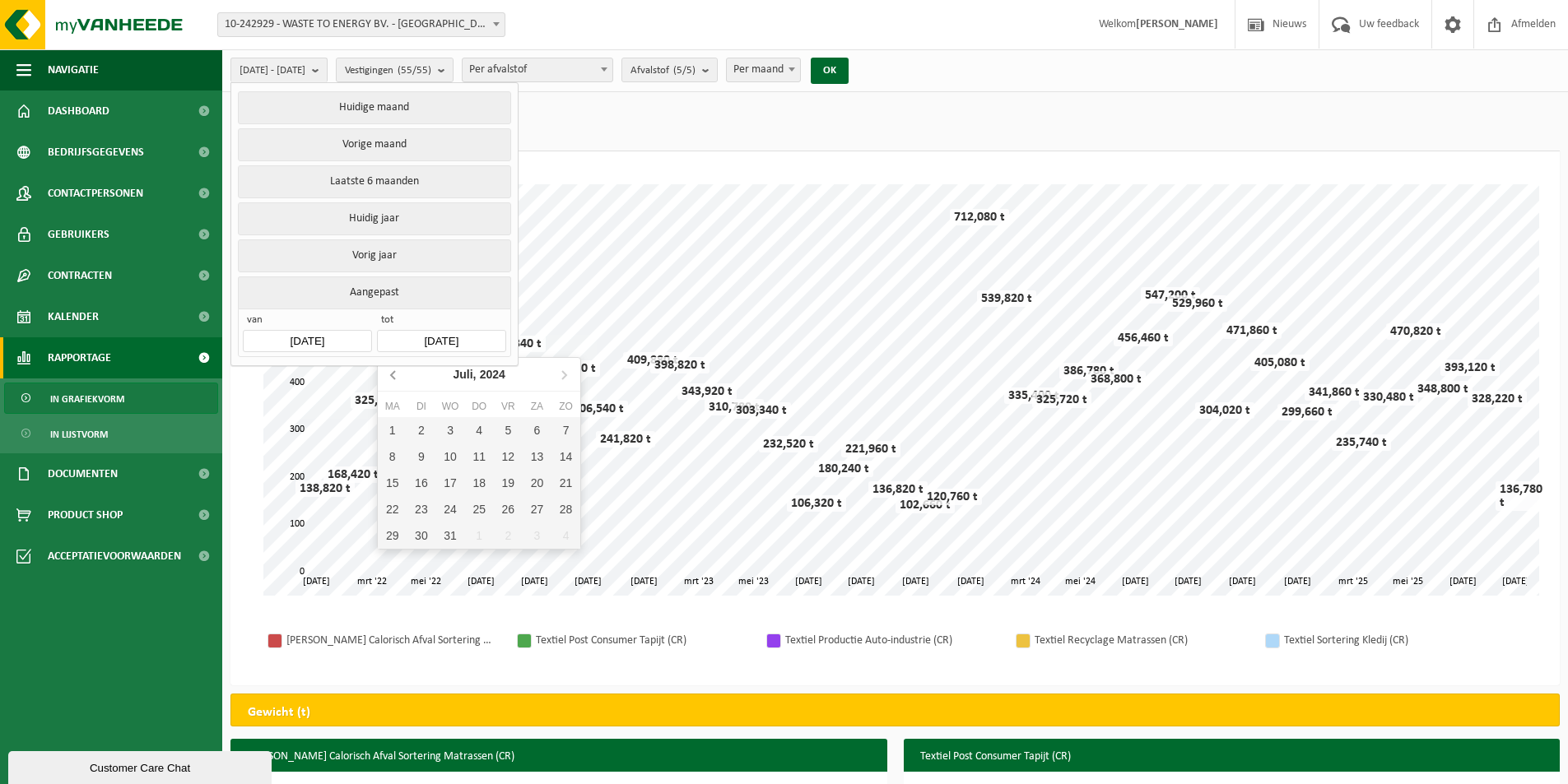
click at [394, 374] on icon at bounding box center [393, 375] width 4 height 8
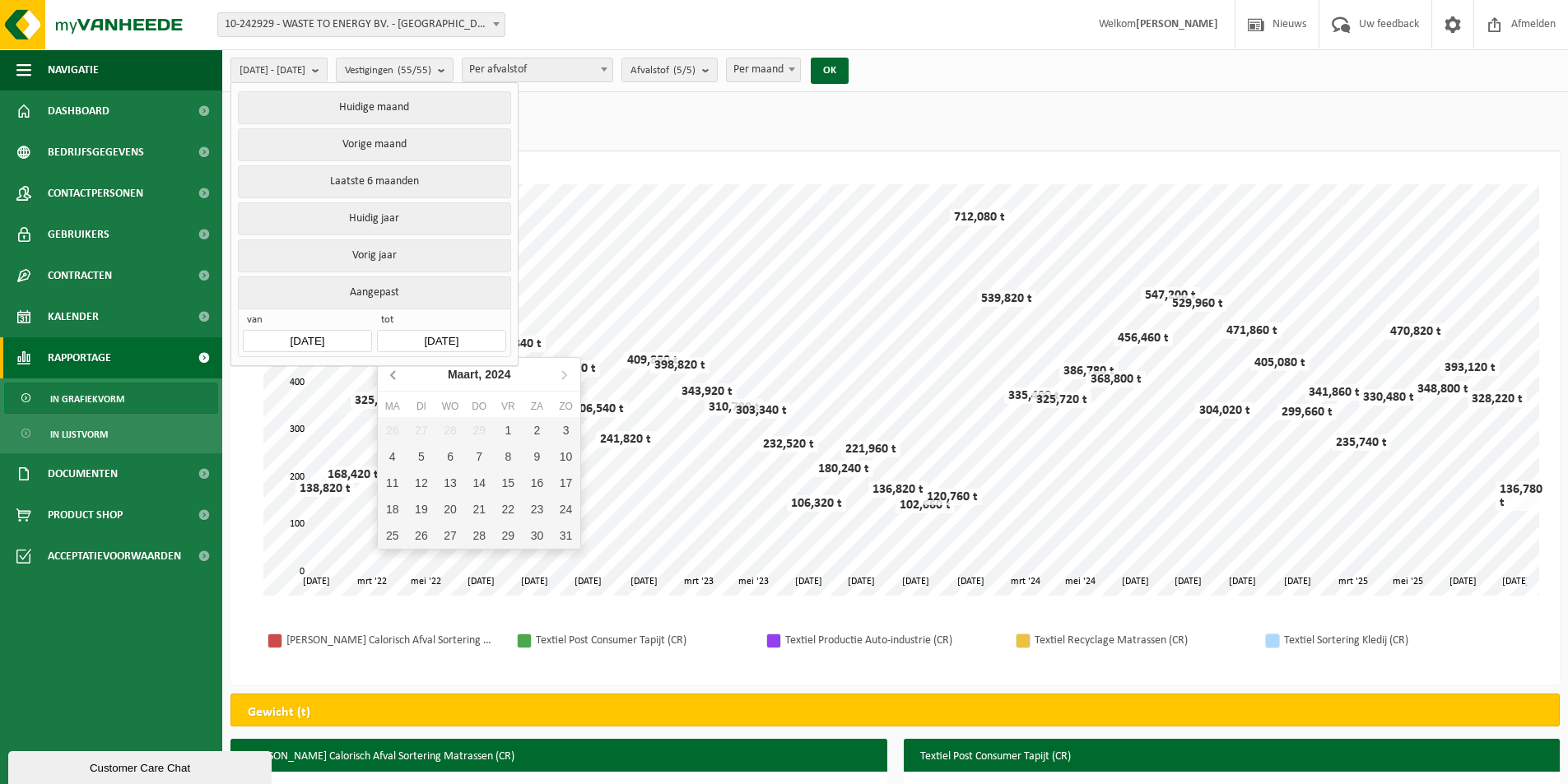
click at [394, 374] on icon at bounding box center [393, 375] width 4 height 8
click at [431, 595] on div "Even geduld. Door de grote hoeveelheid gegevens duurt het laden even. mrt '22 m…" at bounding box center [895, 390] width 1297 height 444
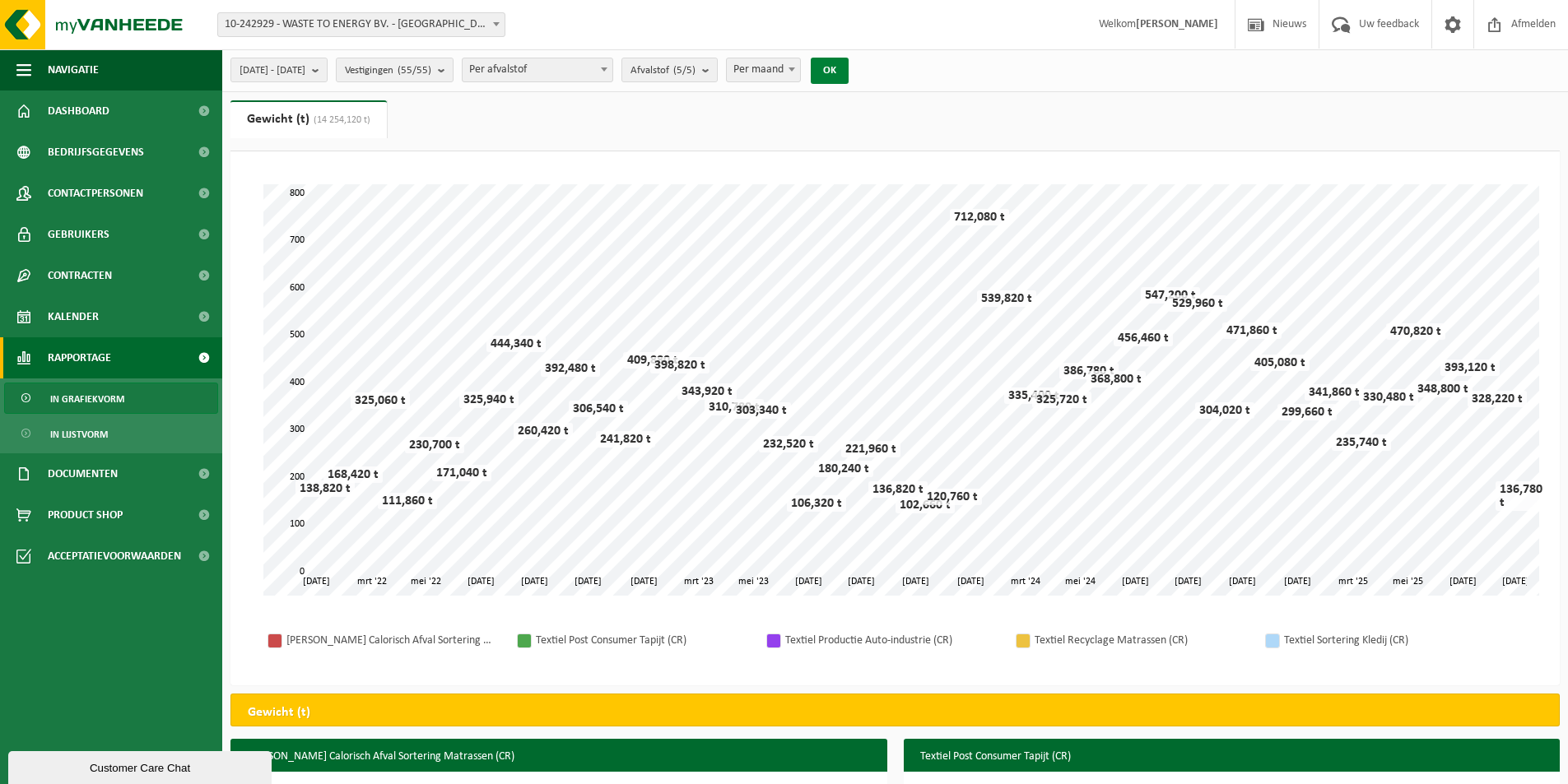
click at [849, 66] on button "OK" at bounding box center [829, 71] width 37 height 27
click at [297, 71] on span "2022-01-01 - 2025-09-09" at bounding box center [272, 71] width 66 height 25
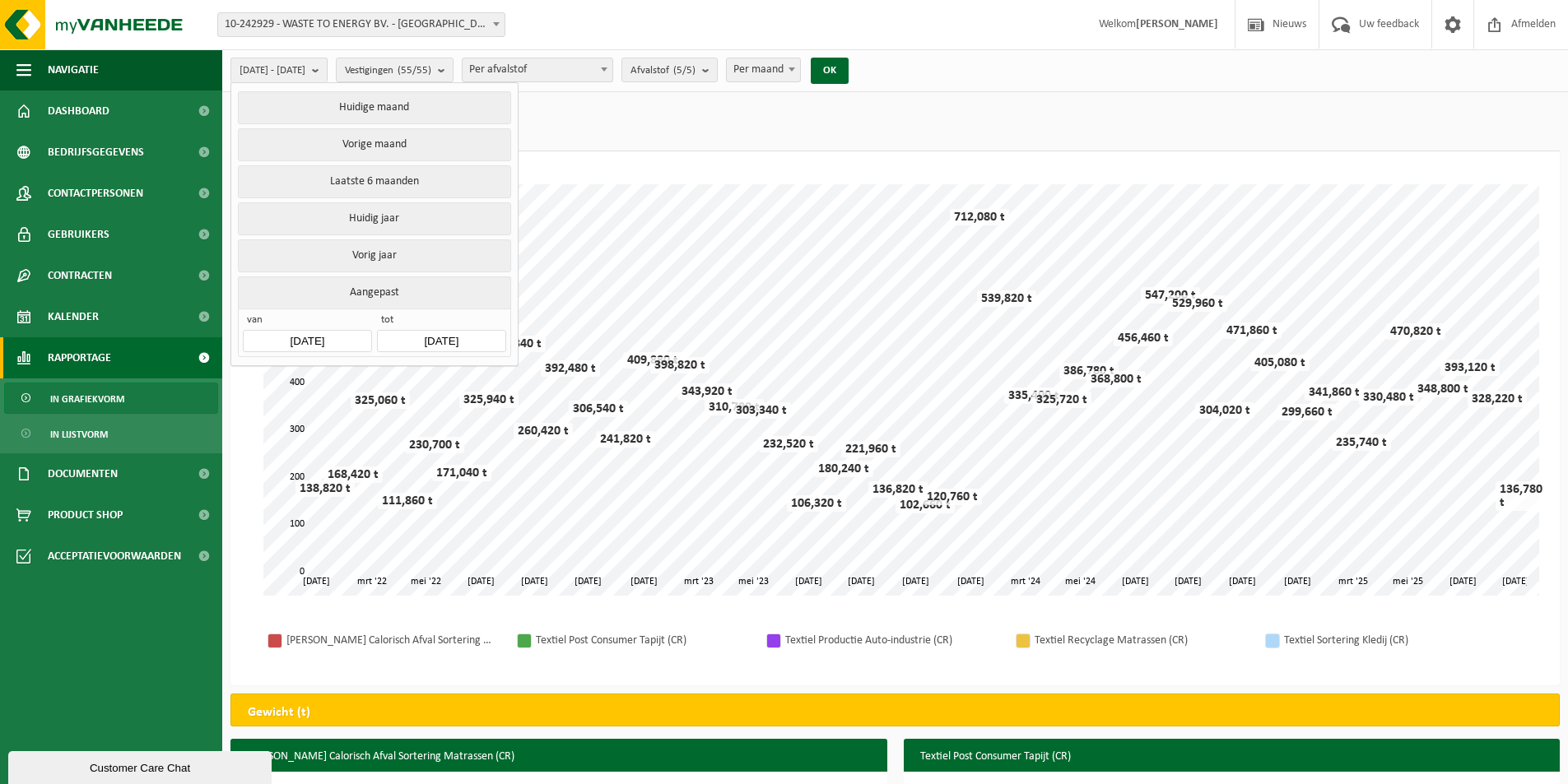
click at [331, 331] on input "2022-01-01" at bounding box center [307, 340] width 128 height 22
click at [458, 330] on input "2025-09-09" at bounding box center [441, 340] width 128 height 22
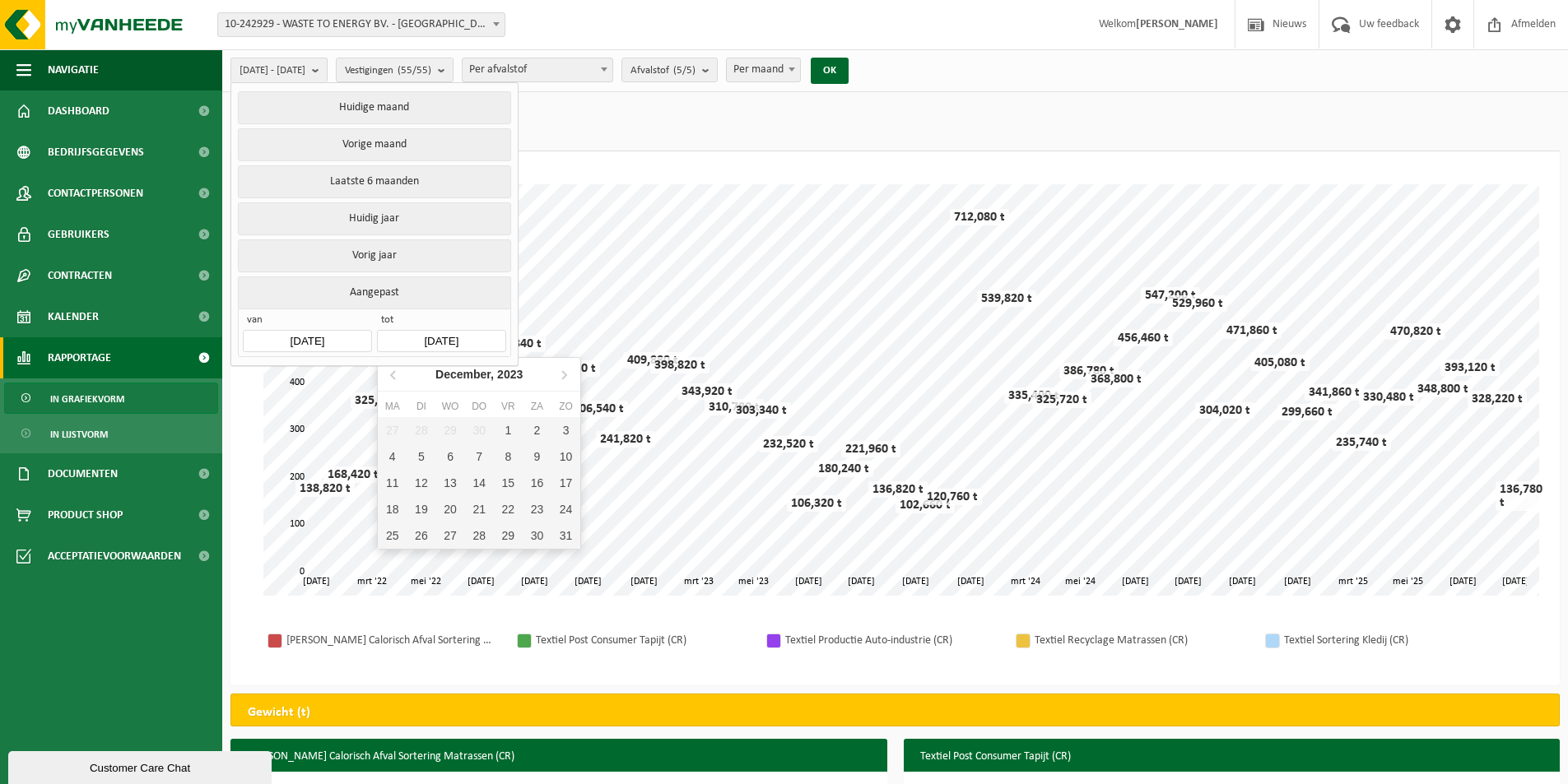
click at [434, 340] on input "2025-09-09" at bounding box center [441, 340] width 128 height 22
click at [378, 613] on div "Hoog Calorisch Afval Sortering Matrassen (CR) Textiel Post Consumer Tapijt (CR)…" at bounding box center [895, 641] width 1297 height 57
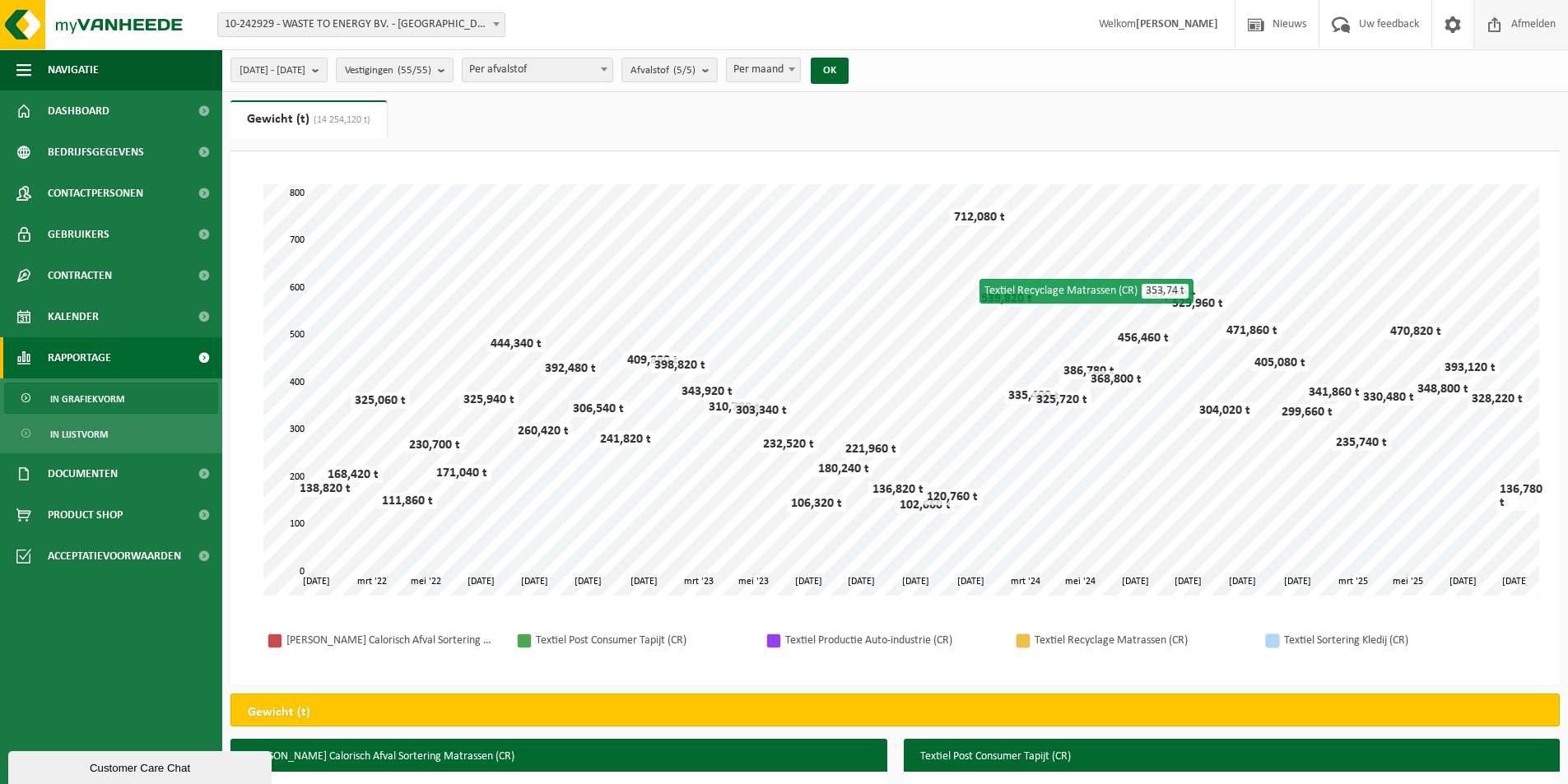
click at [1516, 27] on span "Afmelden" at bounding box center [1533, 24] width 52 height 48
